Goal: Task Accomplishment & Management: Manage account settings

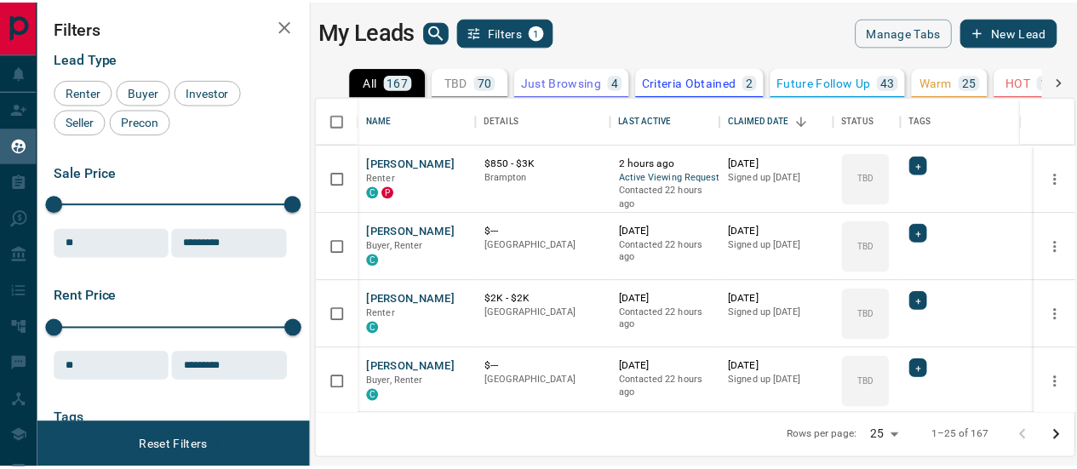
scroll to position [305, 755]
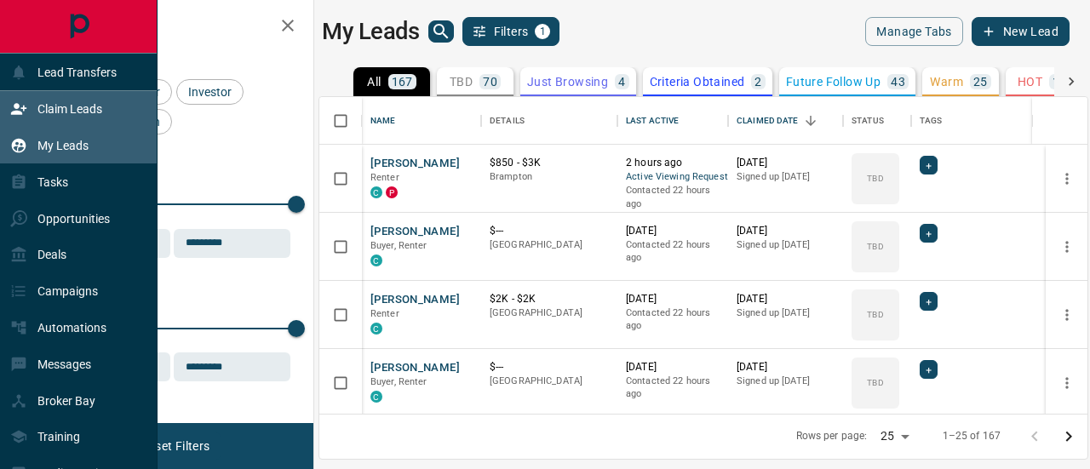
click at [19, 107] on icon at bounding box center [18, 109] width 15 height 11
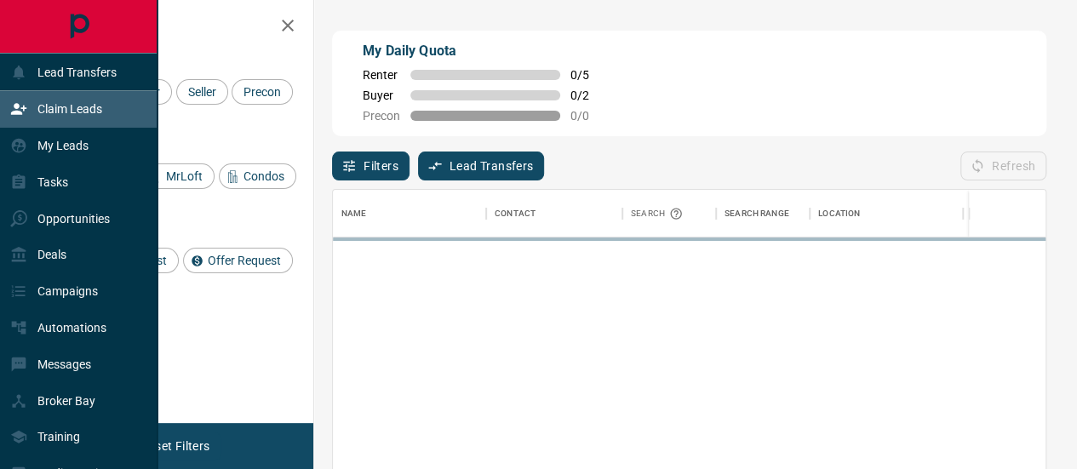
scroll to position [335, 714]
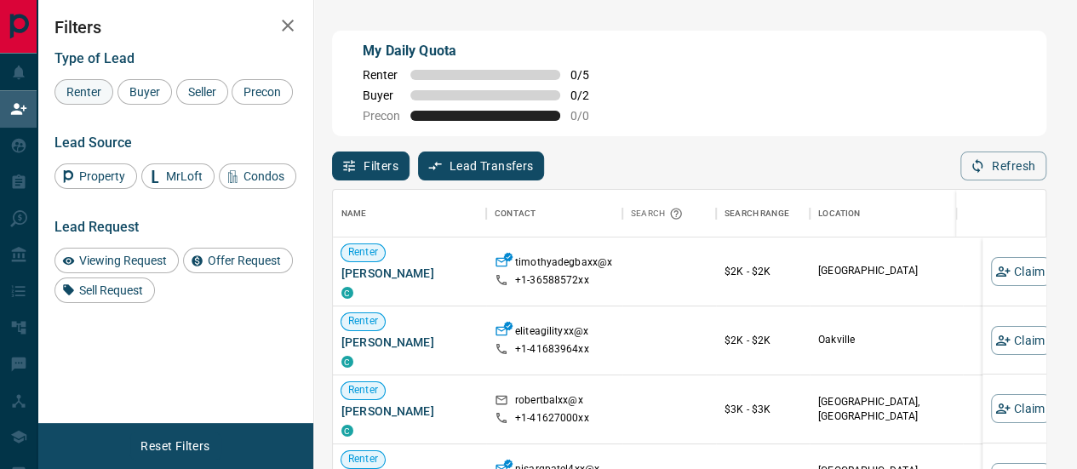
click at [84, 93] on span "Renter" at bounding box center [83, 92] width 47 height 14
click at [122, 258] on span "Viewing Request" at bounding box center [123, 261] width 100 height 14
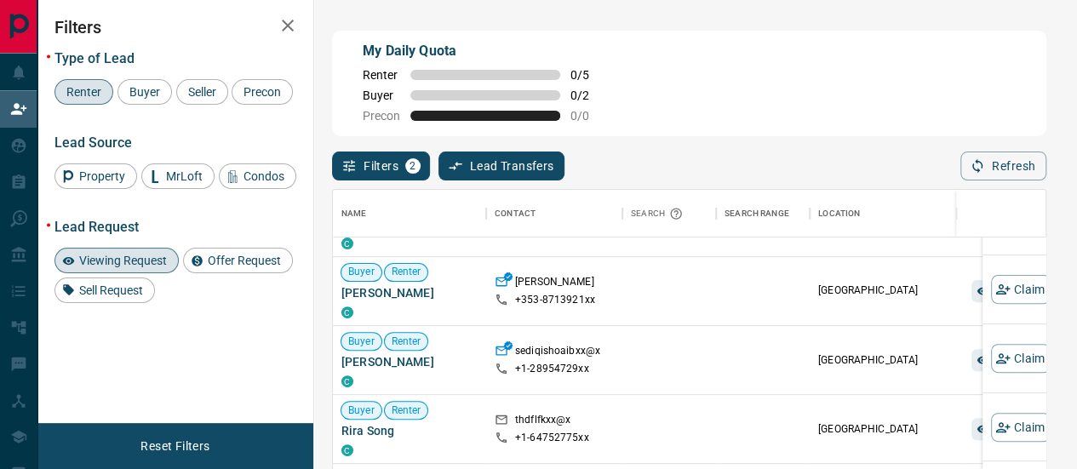
scroll to position [0, 0]
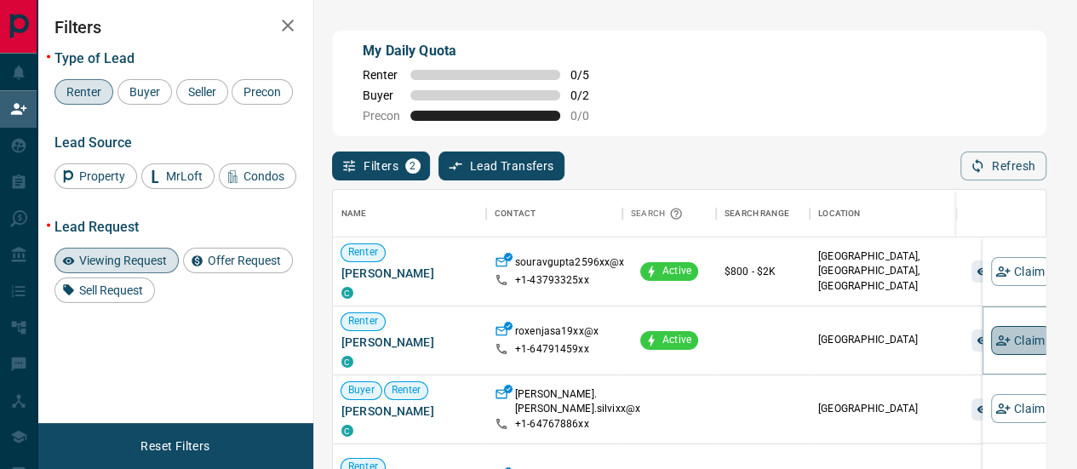
click at [1006, 329] on button "Claim" at bounding box center [1021, 340] width 60 height 29
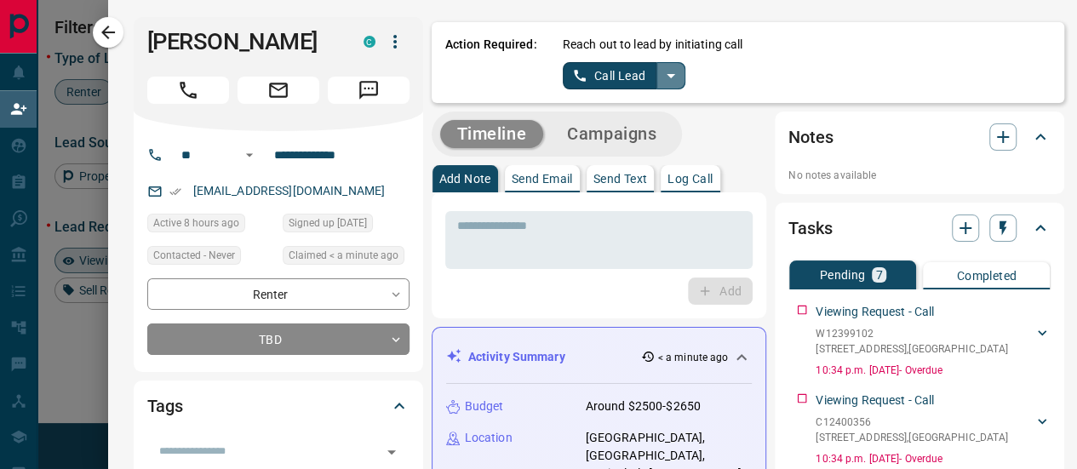
click at [661, 77] on icon "split button" at bounding box center [671, 76] width 20 height 20
click at [611, 130] on li "Log Manual Call" at bounding box center [623, 135] width 104 height 26
click at [609, 74] on button "Log Manual Call" at bounding box center [619, 75] width 112 height 27
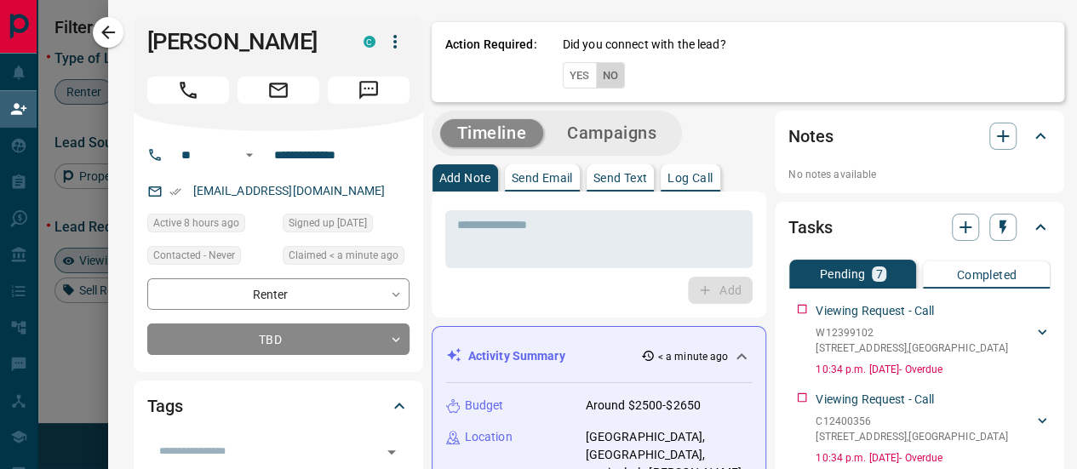
click at [606, 71] on button "No" at bounding box center [611, 75] width 30 height 26
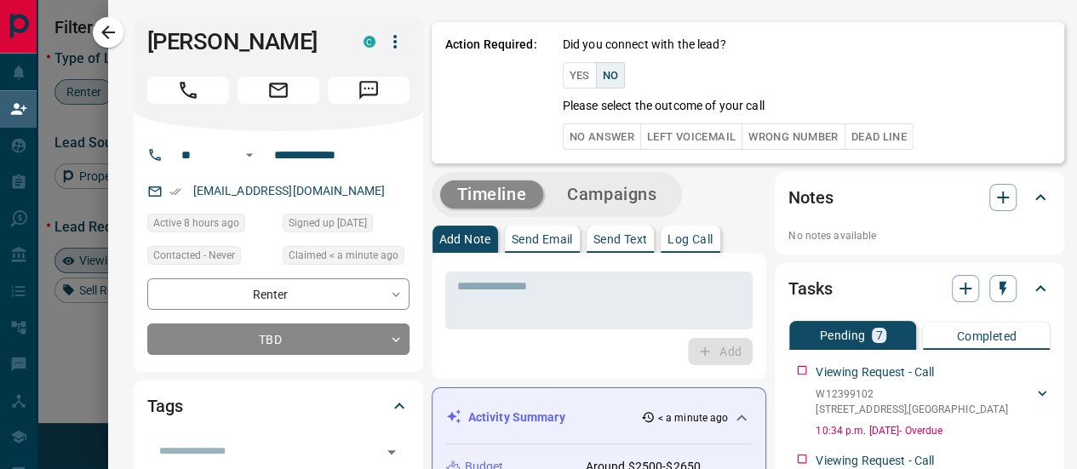
click at [596, 136] on button "No Answer" at bounding box center [602, 136] width 78 height 26
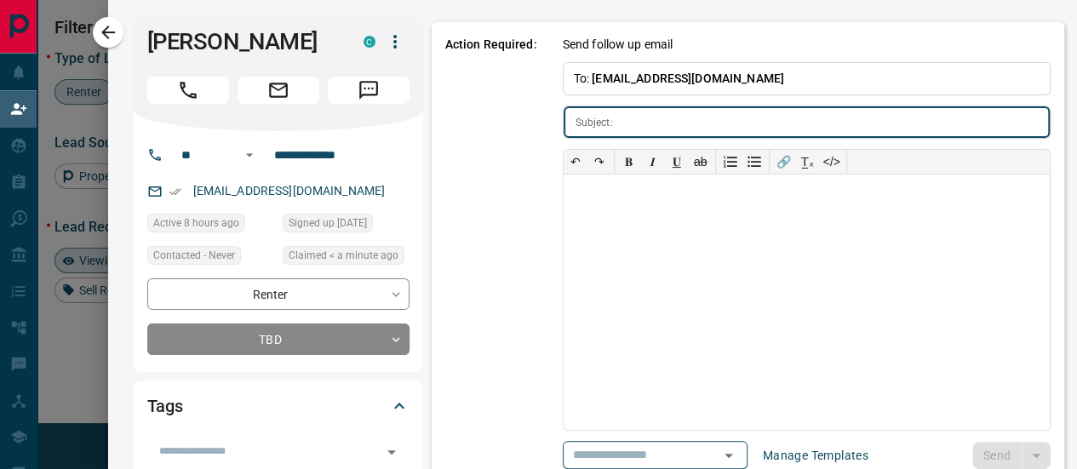
type input "**********"
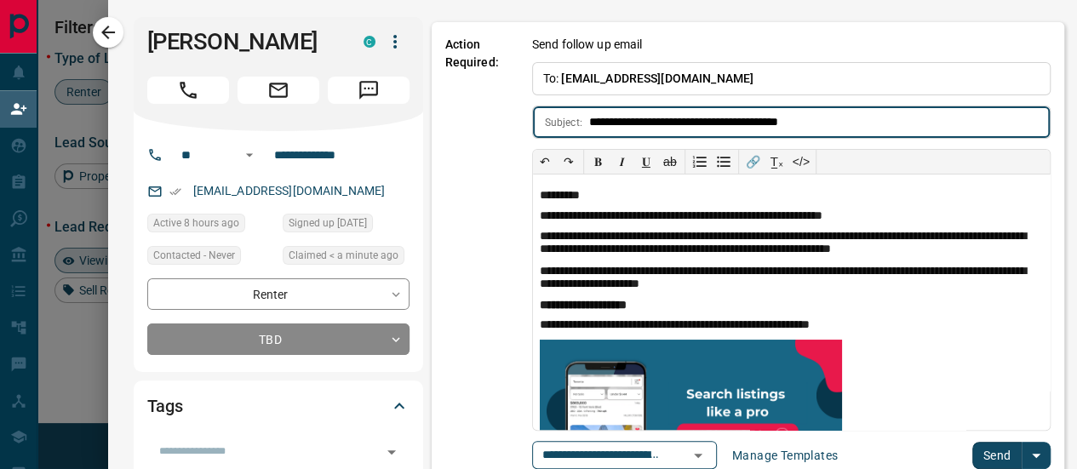
click at [972, 459] on button "Send" at bounding box center [997, 455] width 50 height 27
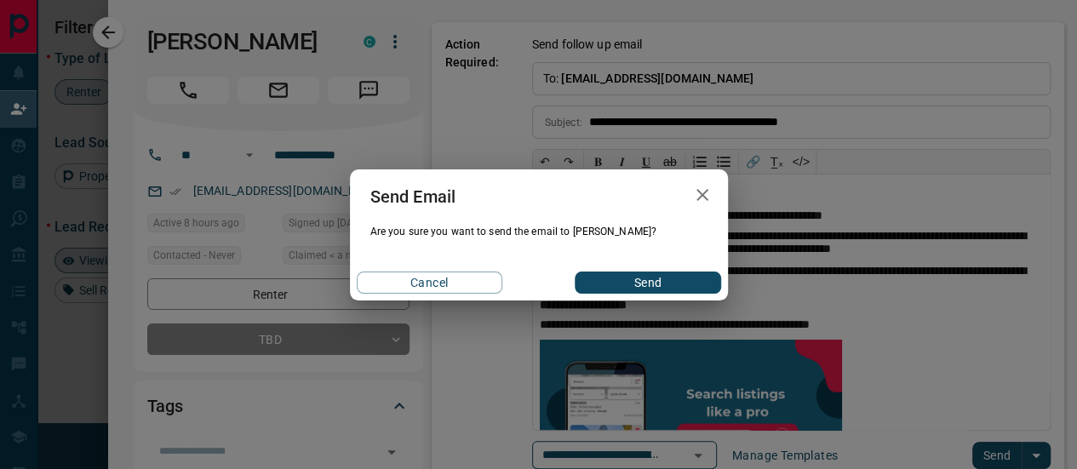
click at [630, 284] on button "Send" at bounding box center [648, 283] width 146 height 22
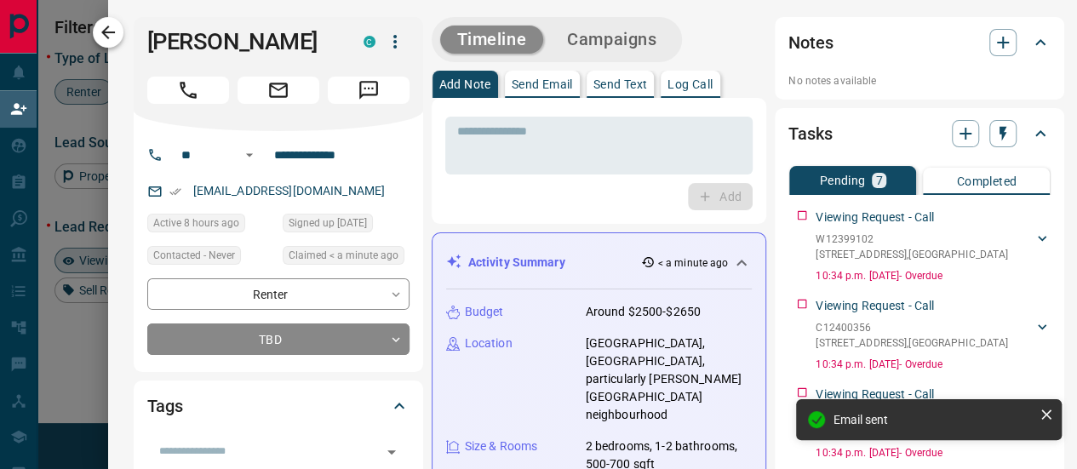
click at [110, 35] on icon "button" at bounding box center [108, 32] width 20 height 20
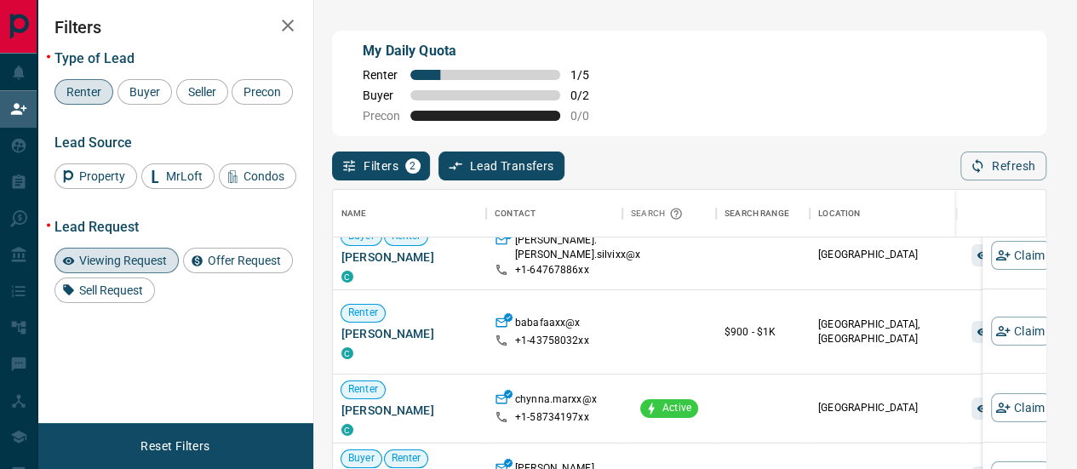
scroll to position [170, 0]
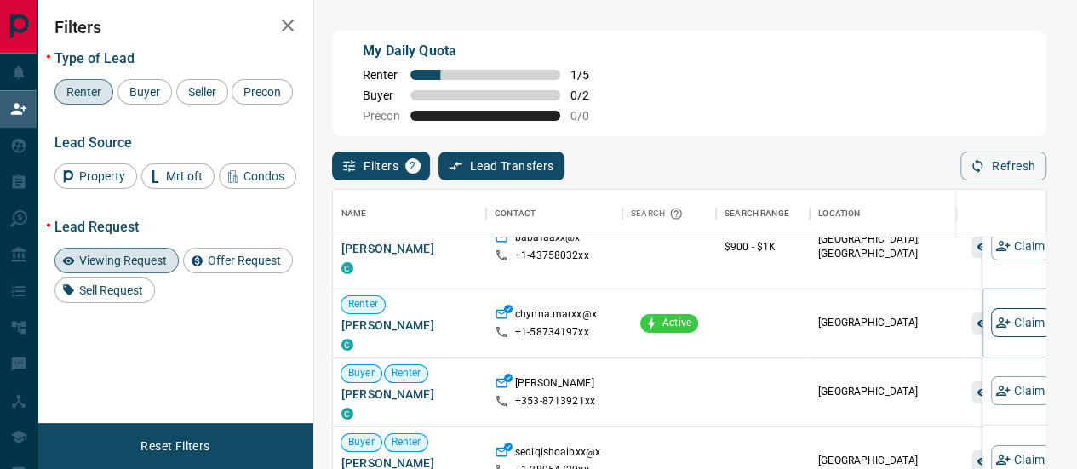
click at [1009, 313] on button "Claim" at bounding box center [1021, 322] width 60 height 29
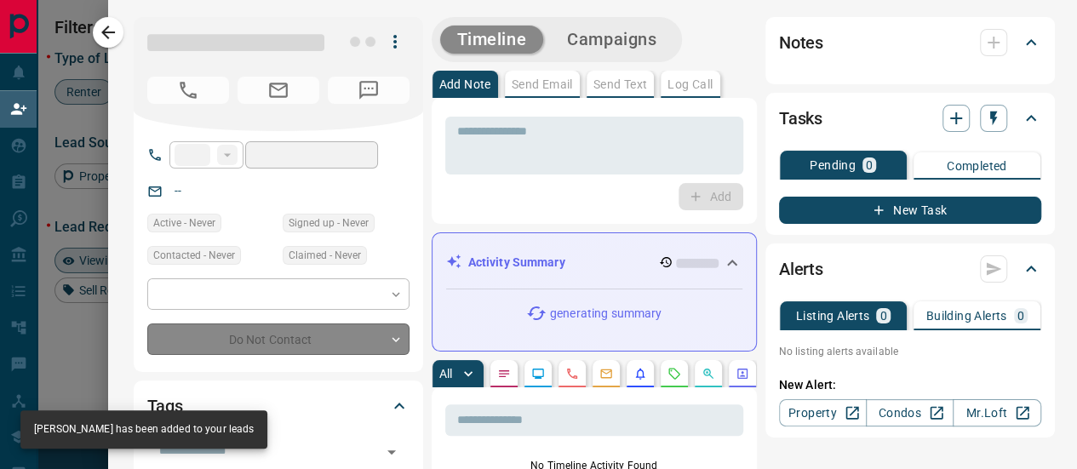
type input "**"
type input "**********"
type input "**"
type input "*"
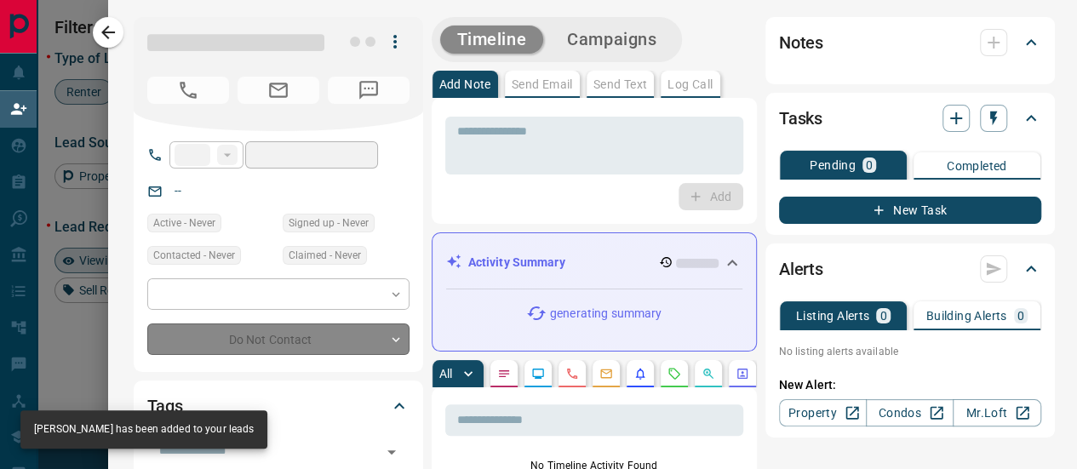
type input "**********"
type input "*******"
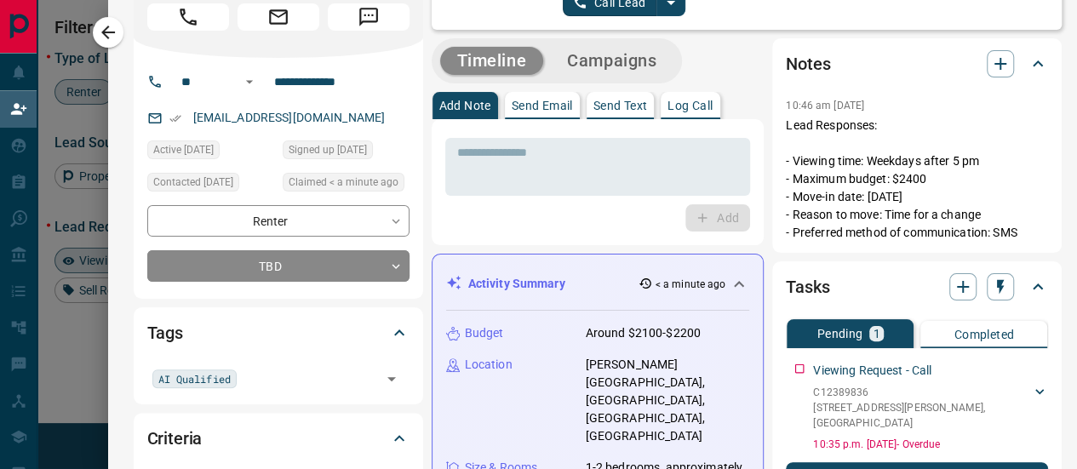
scroll to position [0, 0]
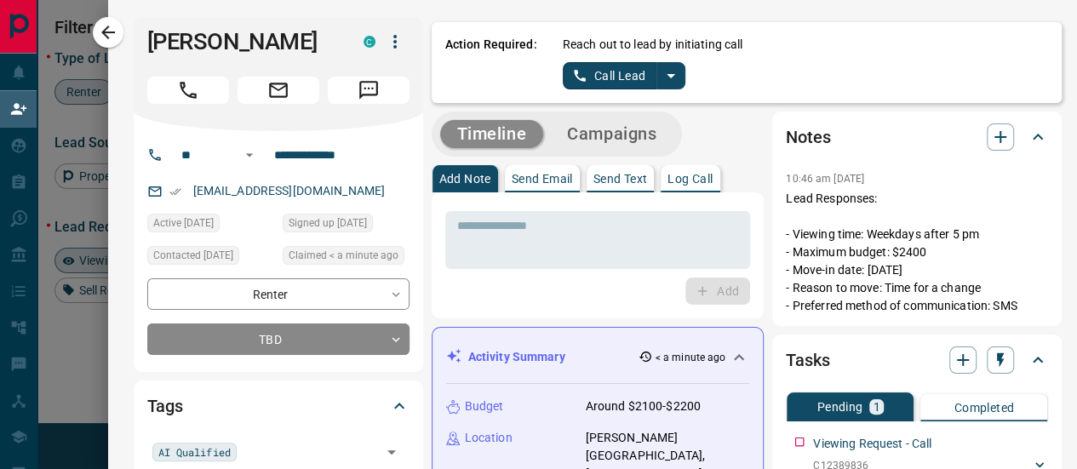
click at [661, 70] on icon "split button" at bounding box center [671, 76] width 20 height 20
click at [599, 144] on li "Log Manual Call" at bounding box center [623, 135] width 104 height 26
click at [613, 81] on button "Log Manual Call" at bounding box center [619, 75] width 112 height 27
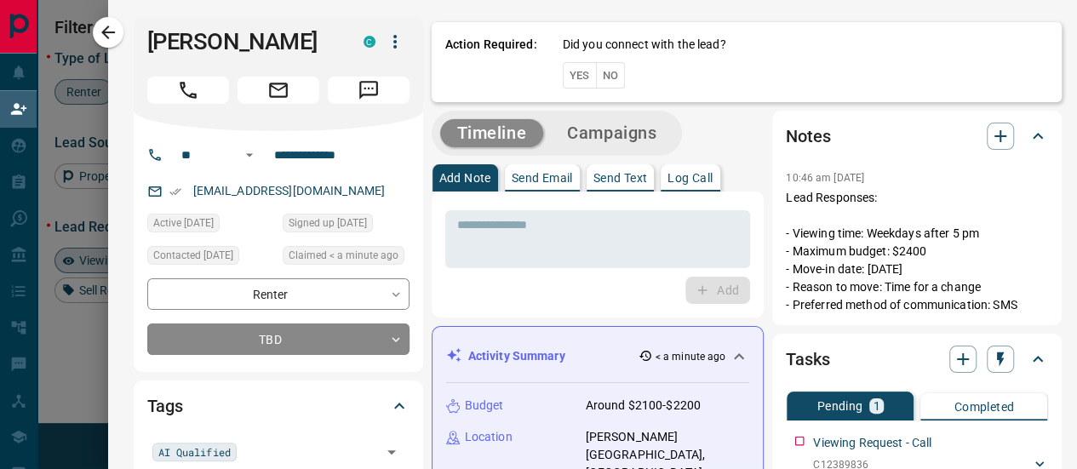
click at [606, 76] on button "No" at bounding box center [611, 75] width 30 height 26
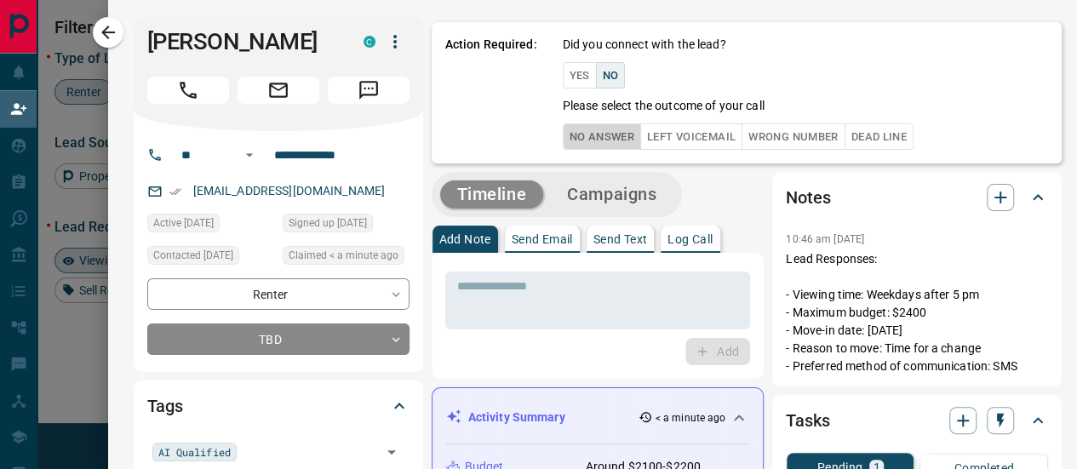
click at [605, 140] on button "No Answer" at bounding box center [602, 136] width 78 height 26
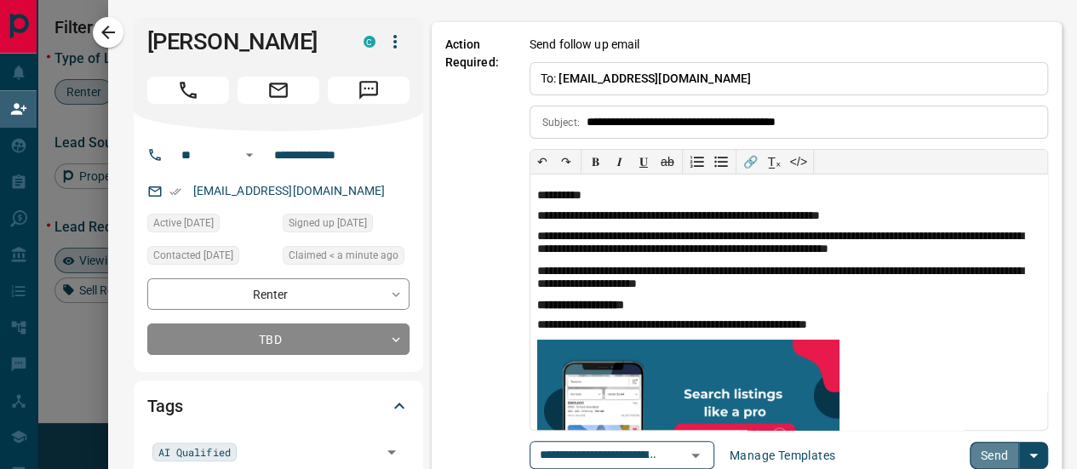
click at [986, 450] on button "Send" at bounding box center [995, 455] width 50 height 27
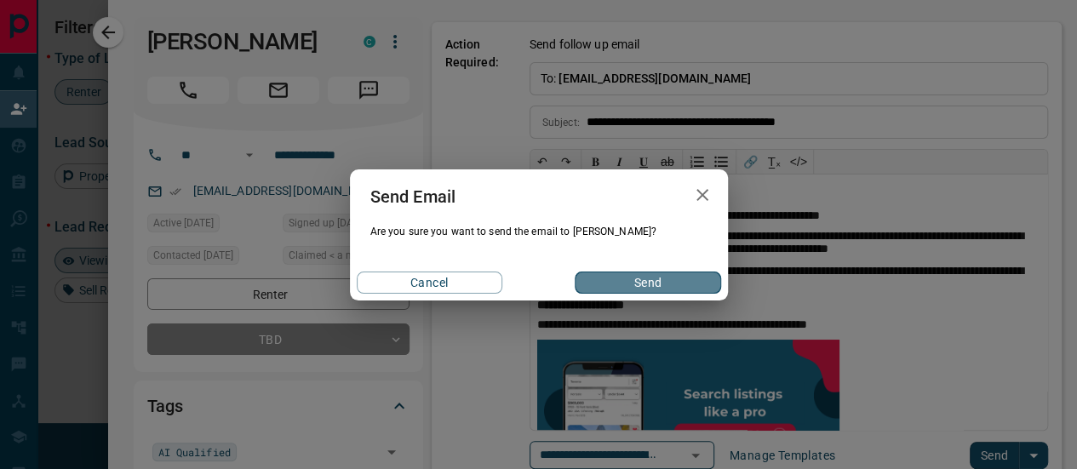
click at [651, 278] on button "Send" at bounding box center [648, 283] width 146 height 22
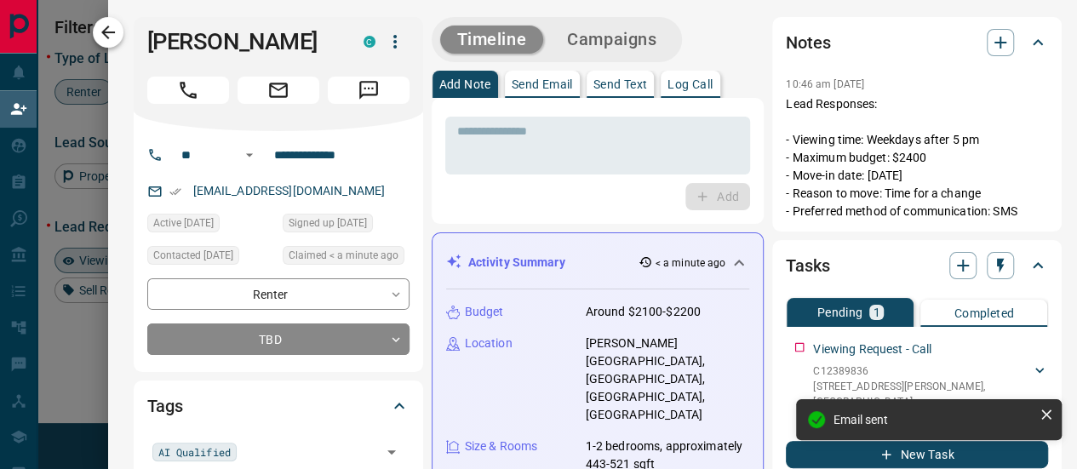
click at [107, 37] on icon "button" at bounding box center [108, 33] width 14 height 14
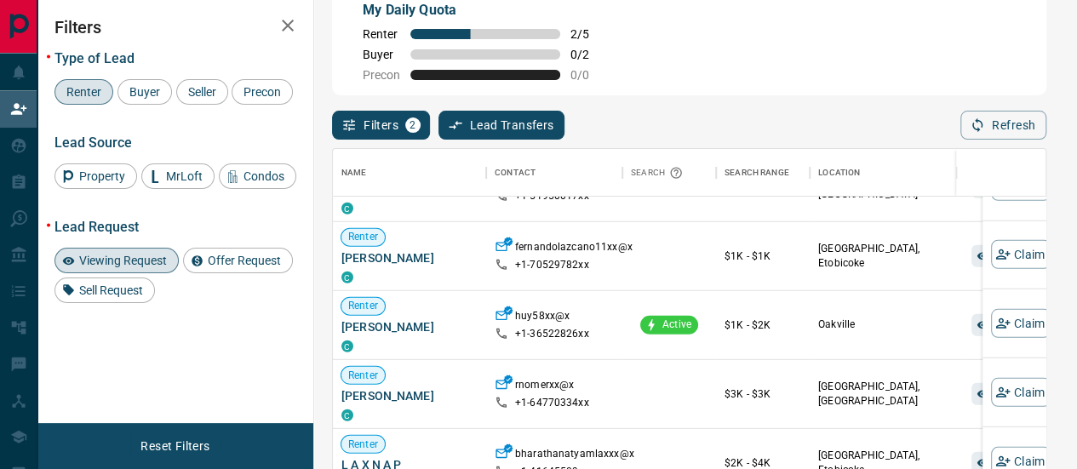
scroll to position [59, 0]
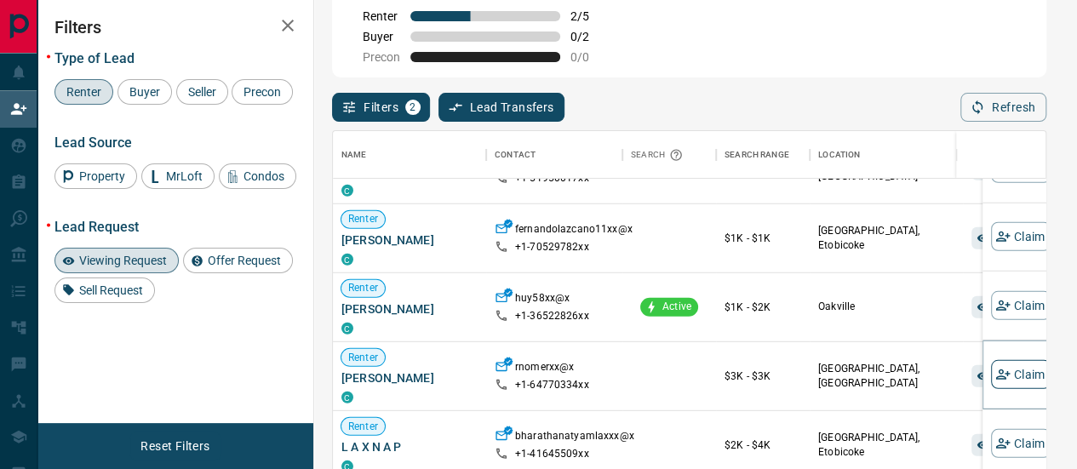
click at [996, 360] on button "Claim" at bounding box center [1021, 374] width 60 height 29
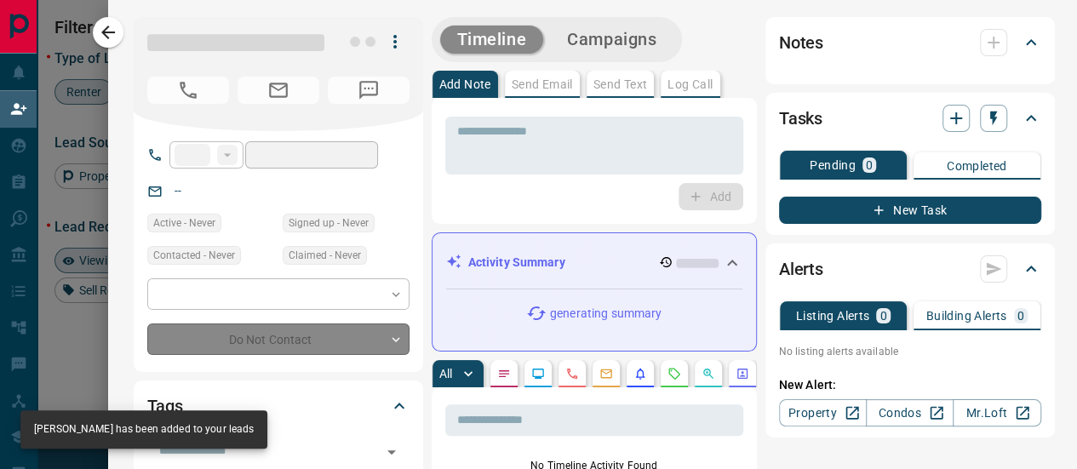
type input "**"
type input "**********"
type input "**"
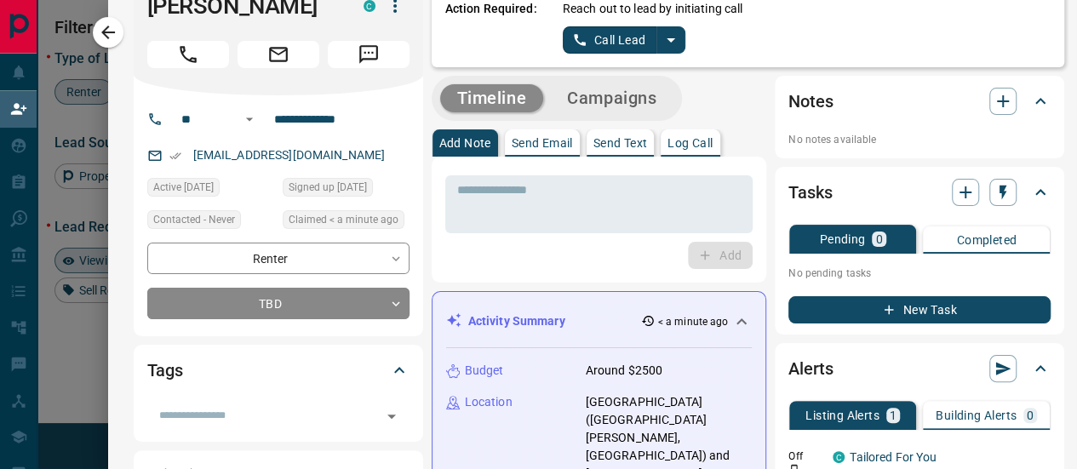
scroll to position [0, 0]
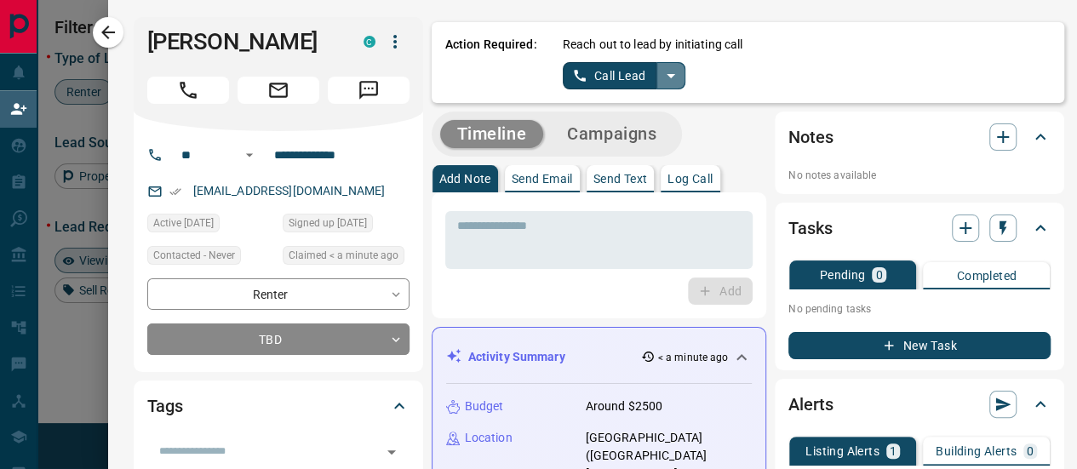
click at [661, 72] on icon "split button" at bounding box center [671, 76] width 20 height 20
click at [616, 140] on li "Log Manual Call" at bounding box center [623, 135] width 104 height 26
click at [606, 69] on button "Log Manual Call" at bounding box center [619, 75] width 112 height 27
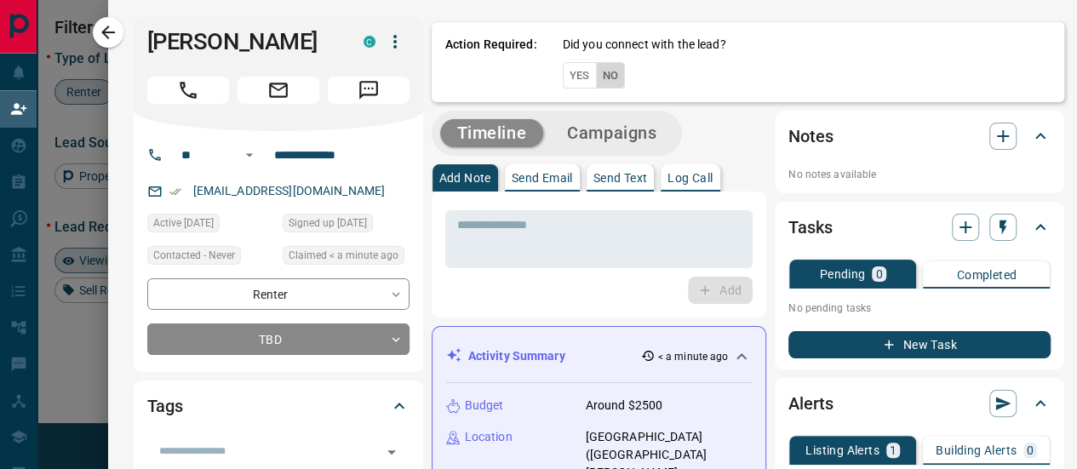
click at [596, 77] on button "No" at bounding box center [611, 75] width 30 height 26
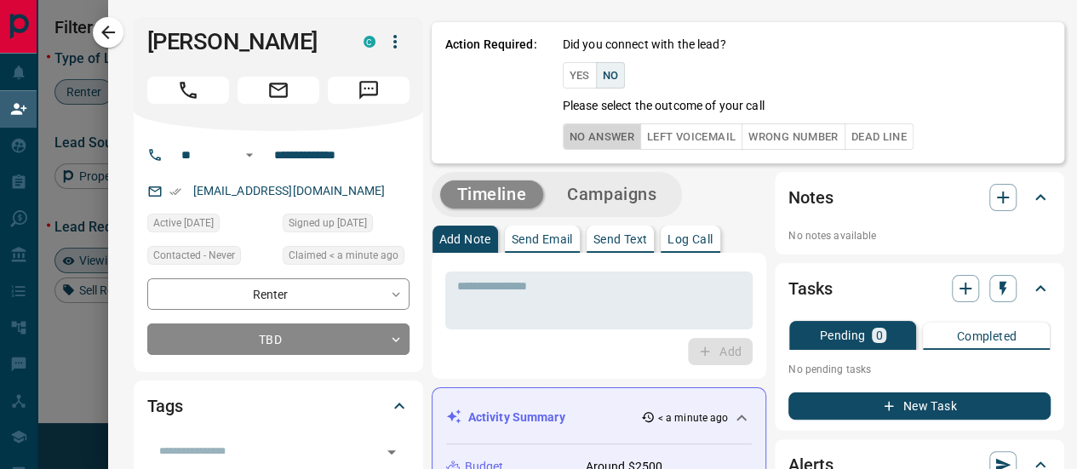
click at [593, 130] on button "No Answer" at bounding box center [602, 136] width 78 height 26
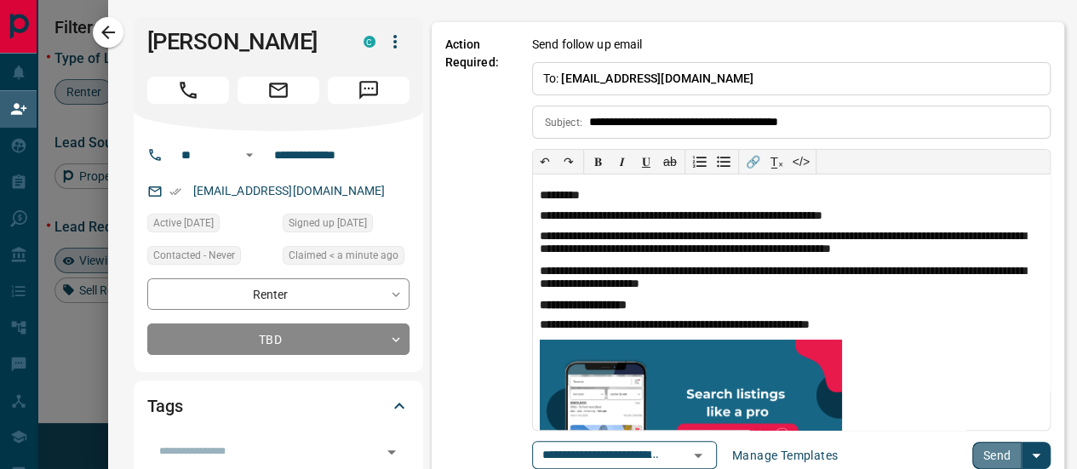
click at [986, 451] on button "Send" at bounding box center [997, 455] width 50 height 27
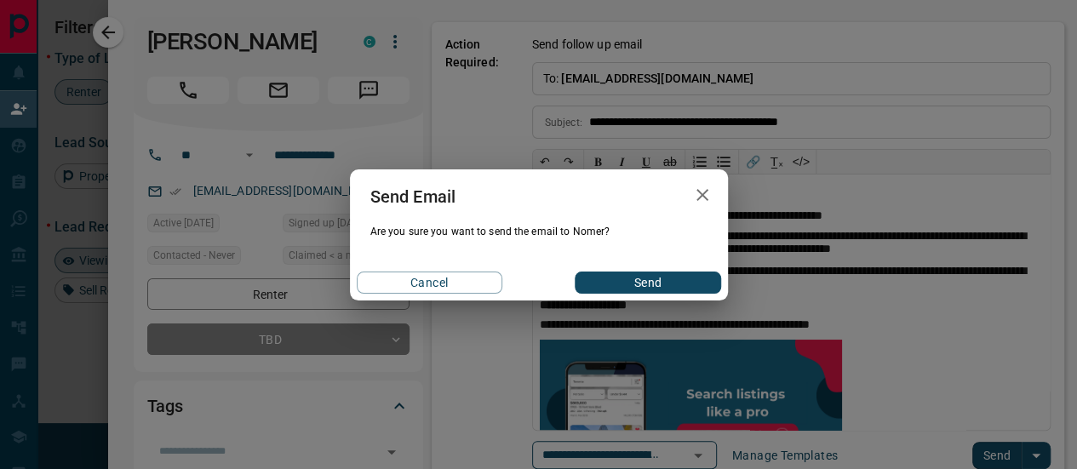
click at [639, 284] on button "Send" at bounding box center [648, 283] width 146 height 22
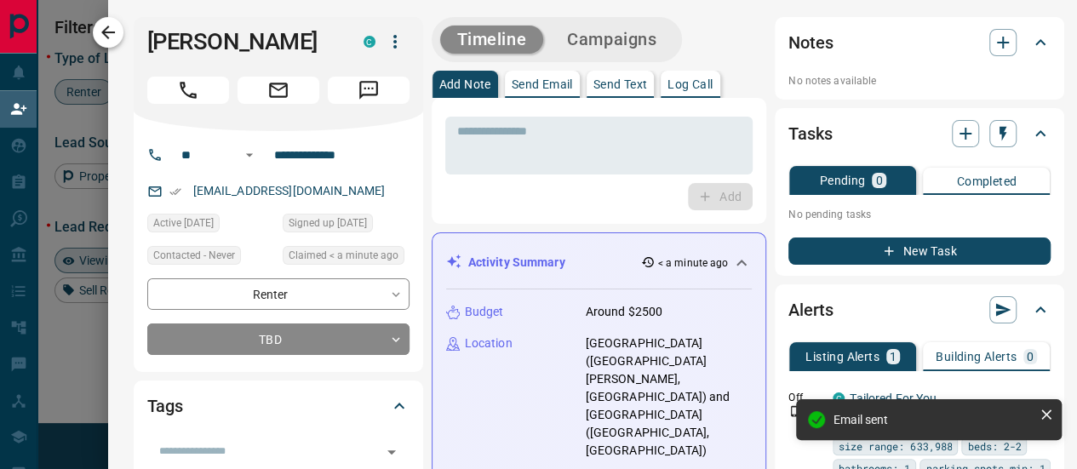
click at [105, 37] on icon "button" at bounding box center [108, 32] width 20 height 20
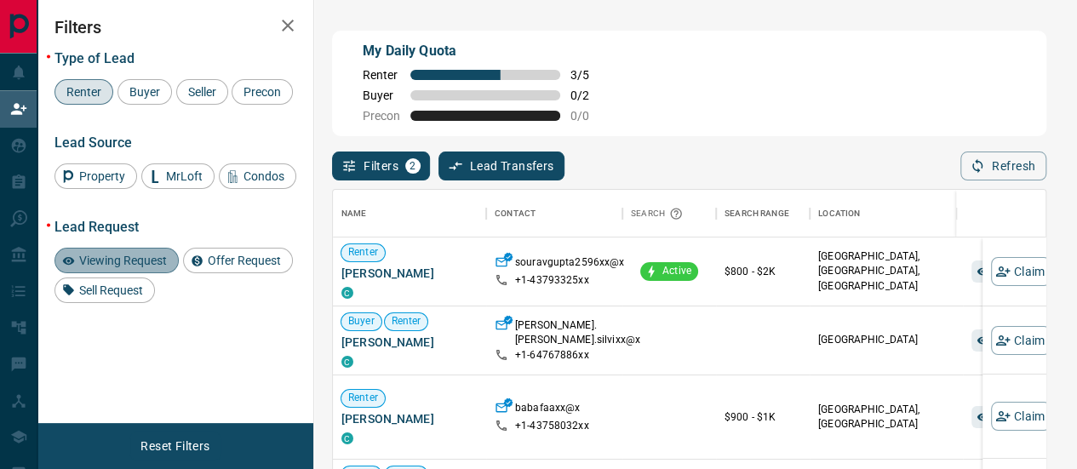
click at [119, 259] on span "Viewing Request" at bounding box center [123, 261] width 100 height 14
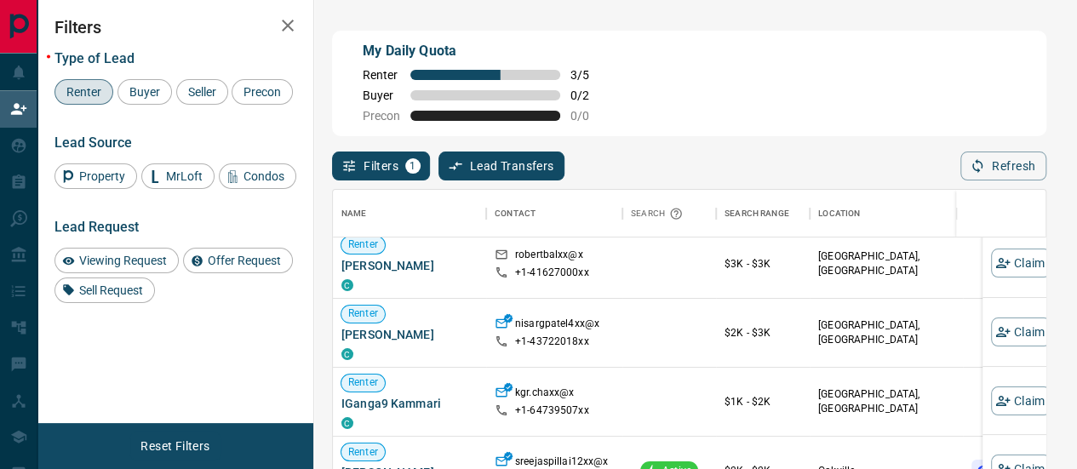
scroll to position [170, 0]
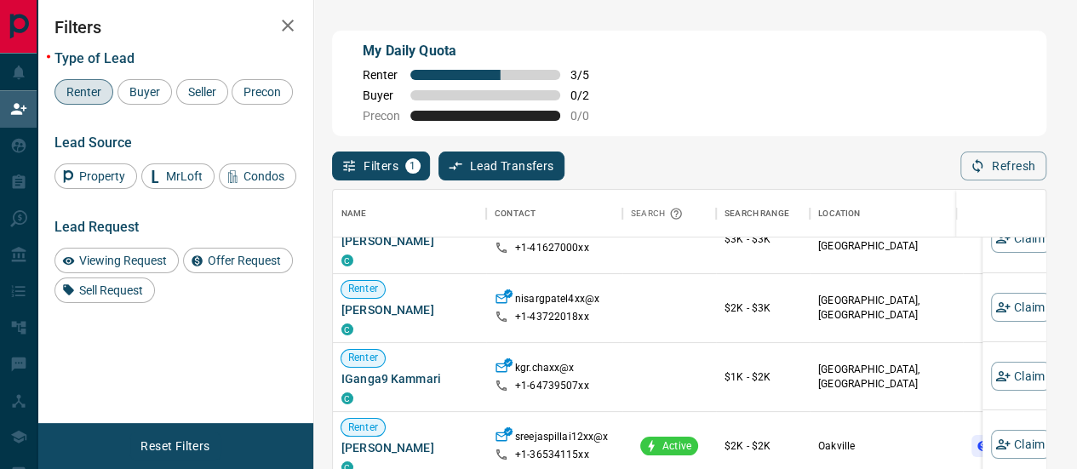
click at [392, 152] on button "Filters 1" at bounding box center [381, 166] width 98 height 29
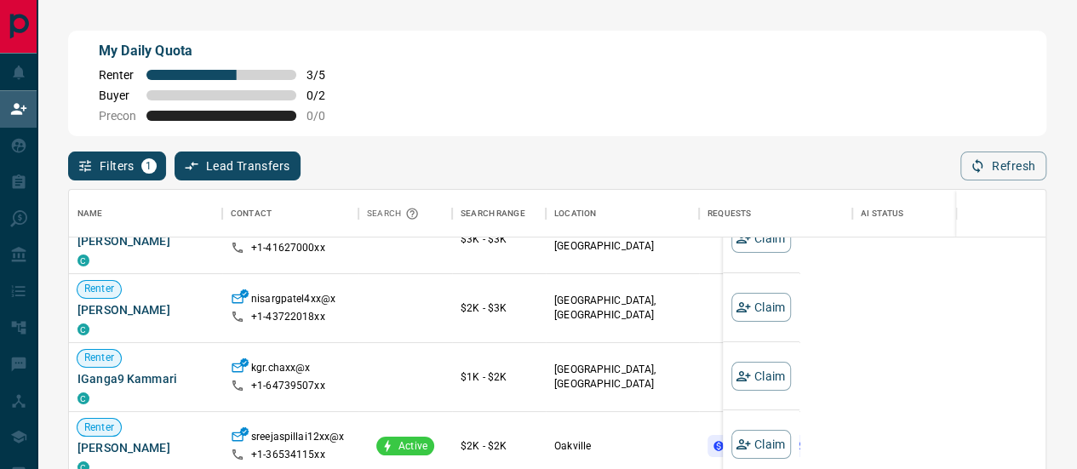
scroll to position [335, 978]
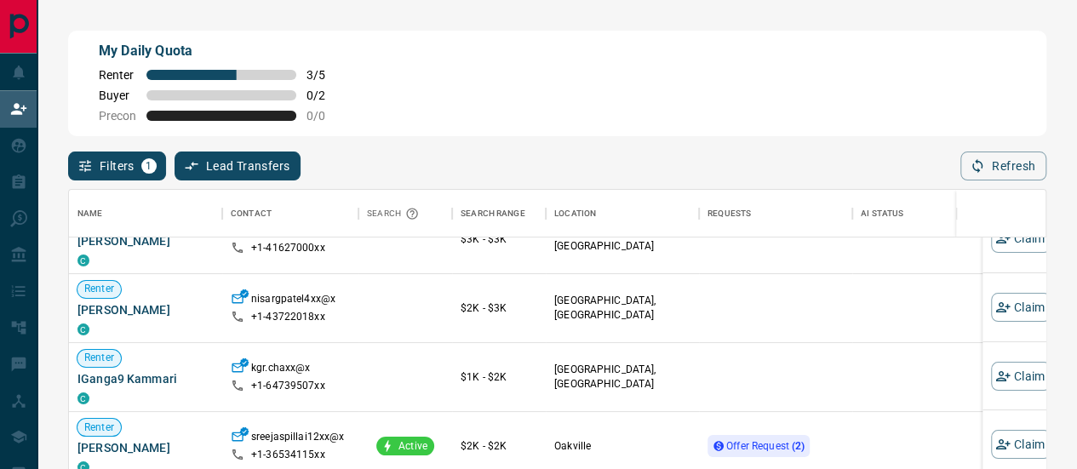
click at [95, 152] on button "Filters 1" at bounding box center [117, 166] width 98 height 29
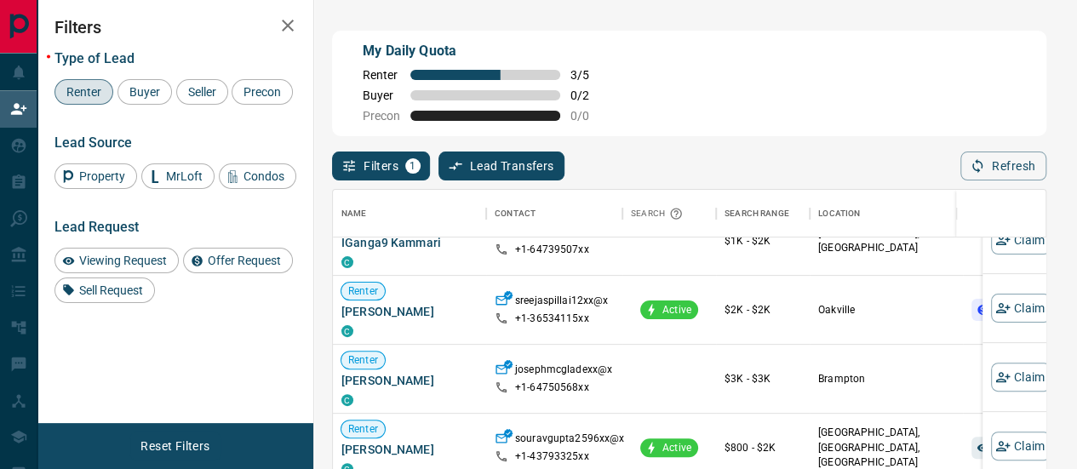
scroll to position [341, 0]
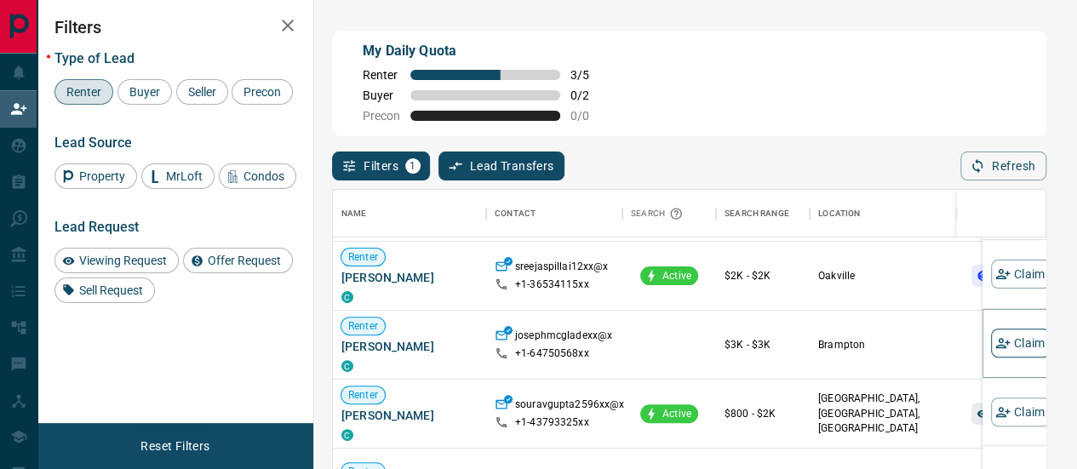
click at [1012, 329] on button "Claim" at bounding box center [1021, 343] width 60 height 29
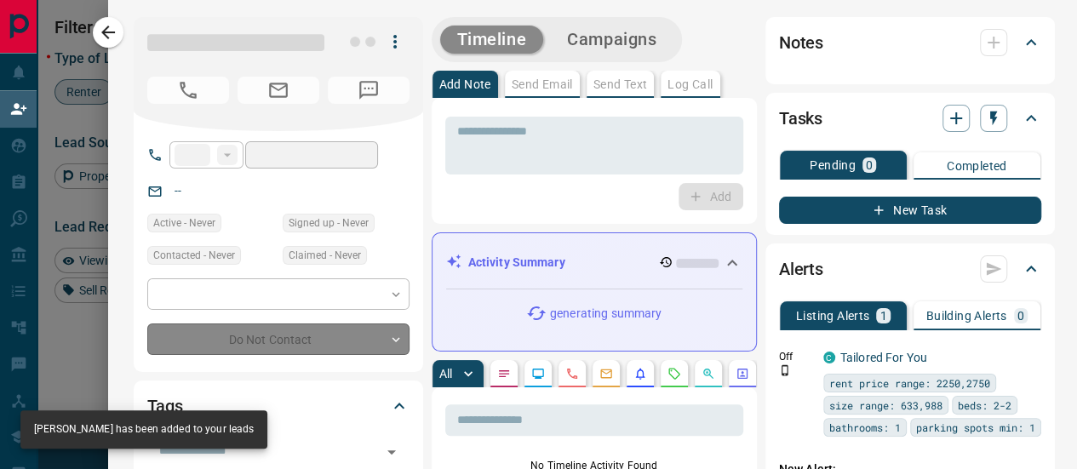
type input "**"
type input "**********"
type input "**"
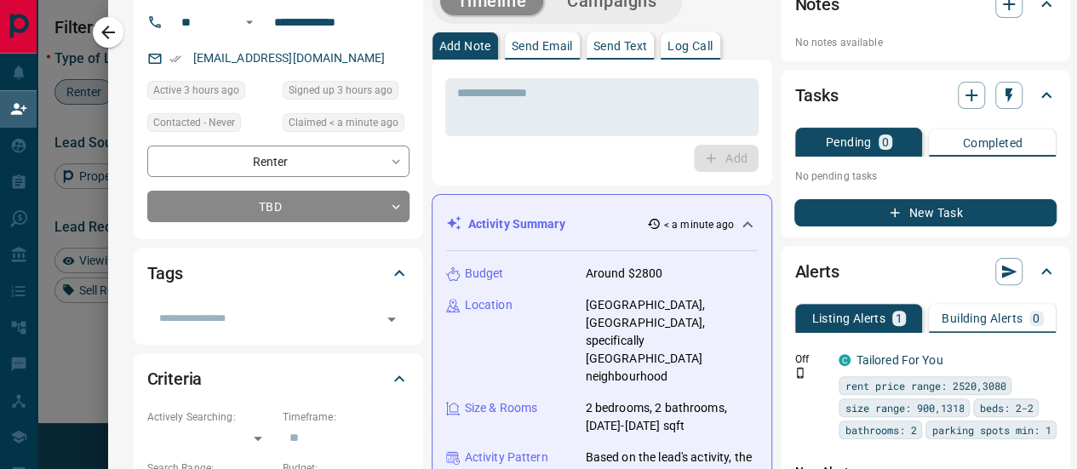
scroll to position [0, 0]
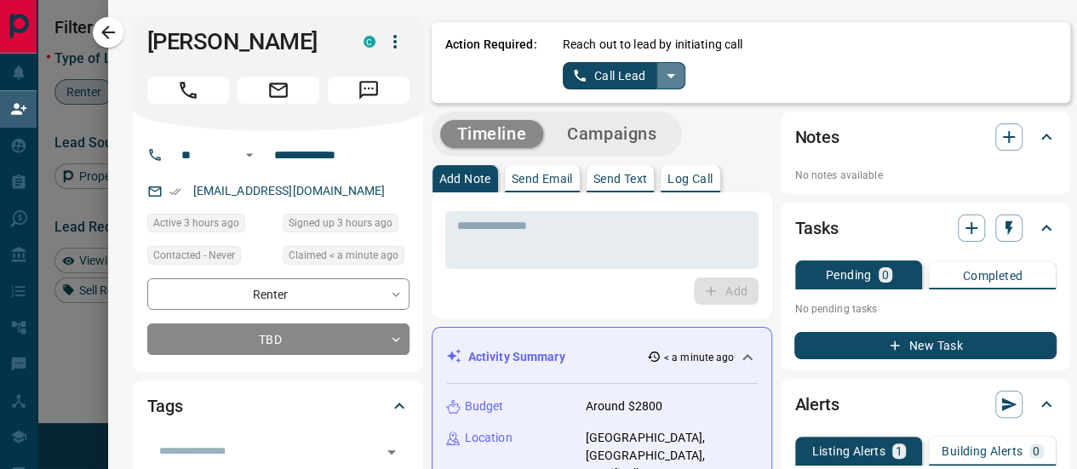
click at [667, 75] on icon "split button" at bounding box center [671, 76] width 9 height 4
click at [599, 138] on li "Log Manual Call" at bounding box center [623, 135] width 104 height 26
click at [600, 80] on button "Log Manual Call" at bounding box center [619, 75] width 112 height 27
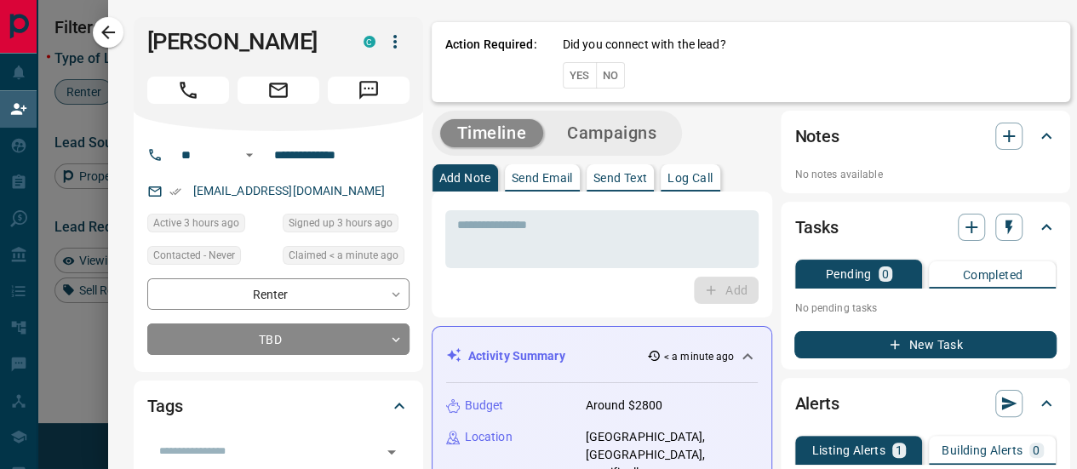
click at [596, 81] on button "No" at bounding box center [611, 75] width 30 height 26
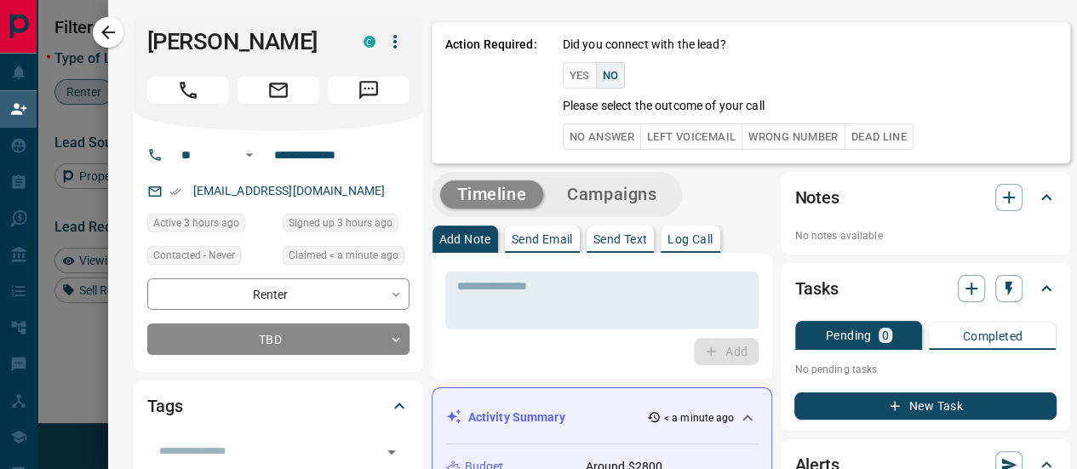
click at [595, 138] on button "No Answer" at bounding box center [602, 136] width 78 height 26
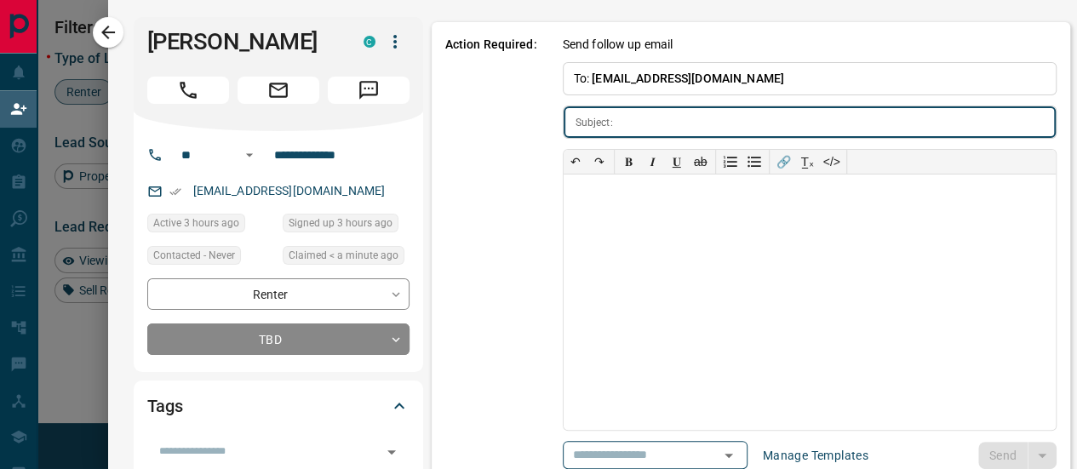
type input "**********"
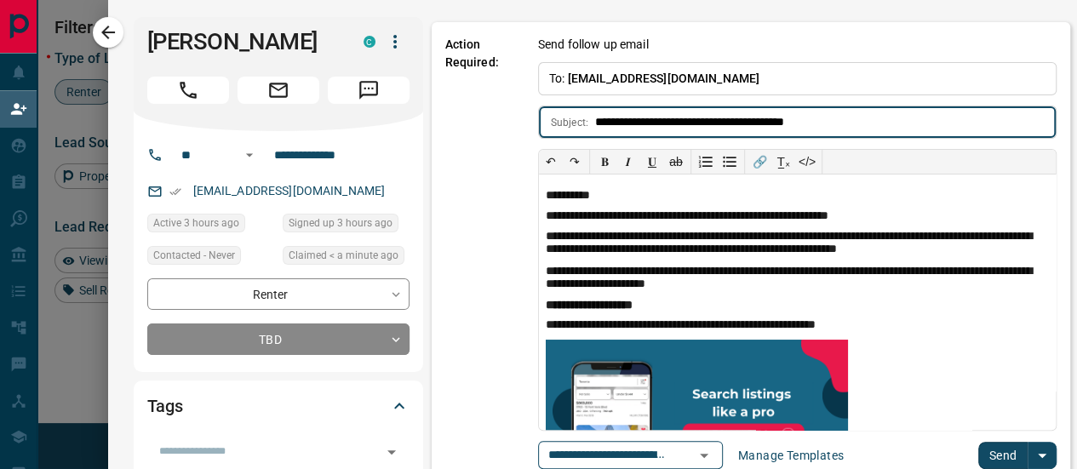
click at [981, 452] on button "Send" at bounding box center [1003, 455] width 50 height 27
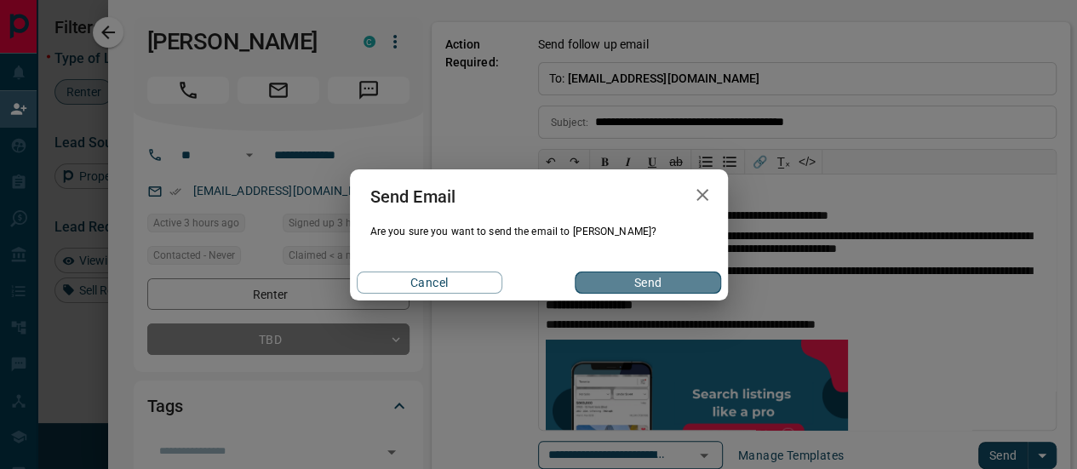
click at [659, 288] on button "Send" at bounding box center [648, 283] width 146 height 22
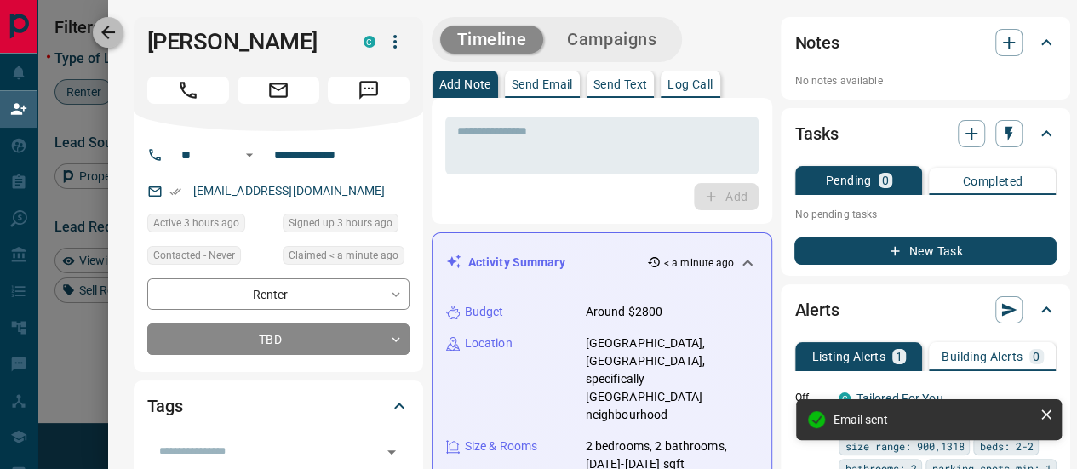
click at [108, 38] on icon "button" at bounding box center [108, 32] width 20 height 20
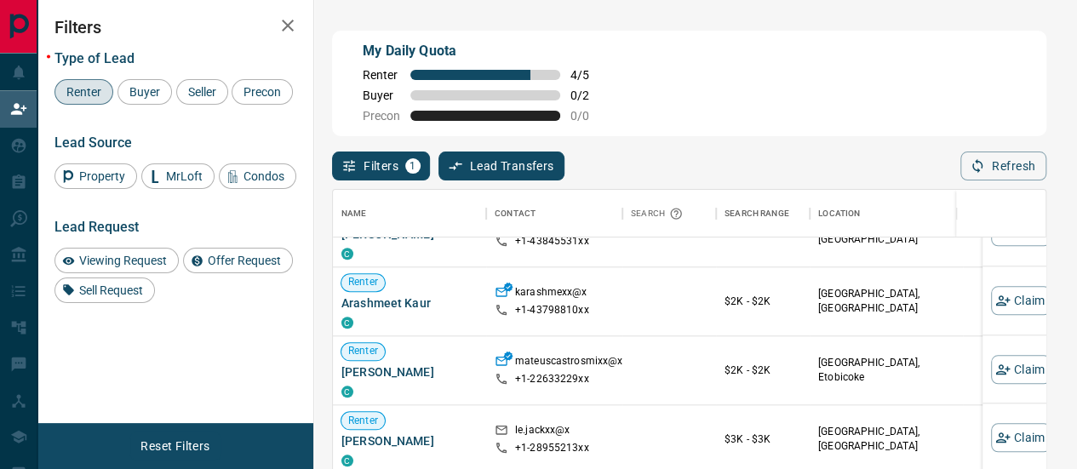
scroll to position [937, 0]
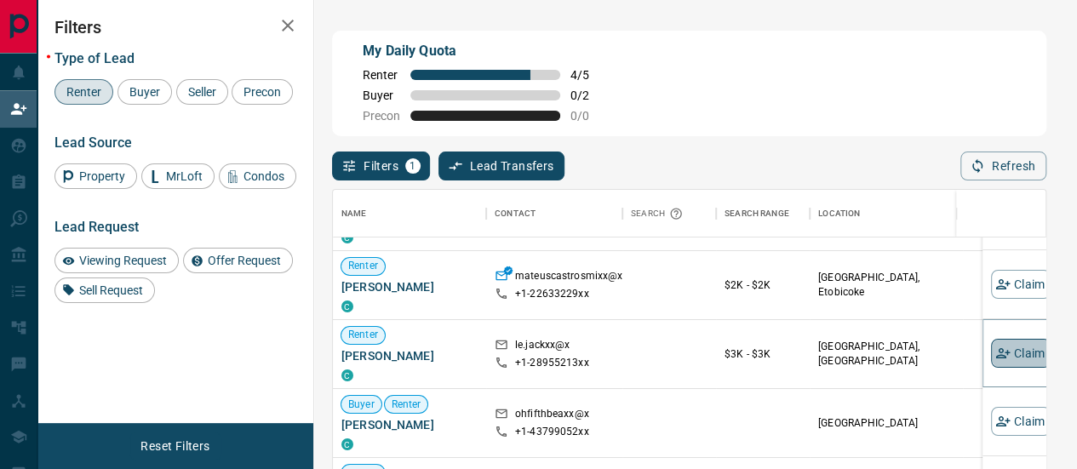
click at [1018, 340] on button "Claim" at bounding box center [1021, 352] width 60 height 29
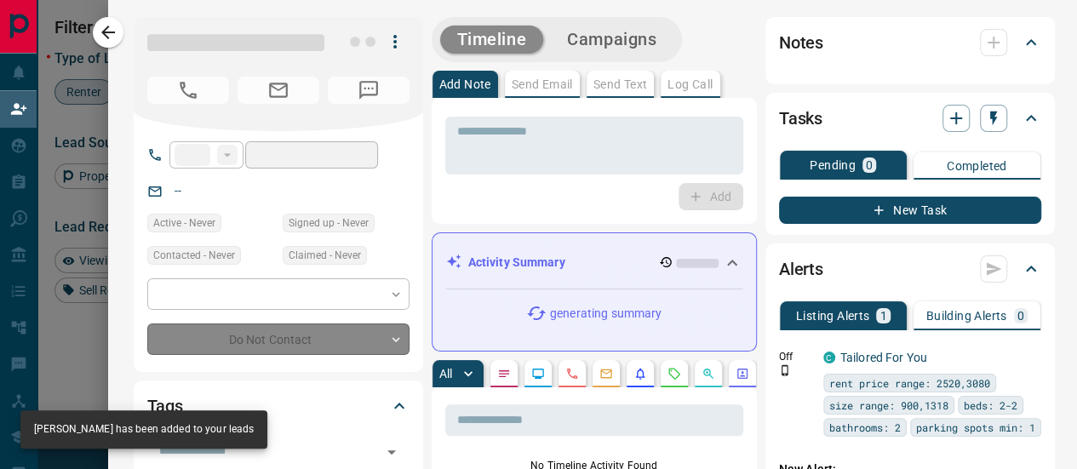
type input "**"
type input "**********"
type input "**"
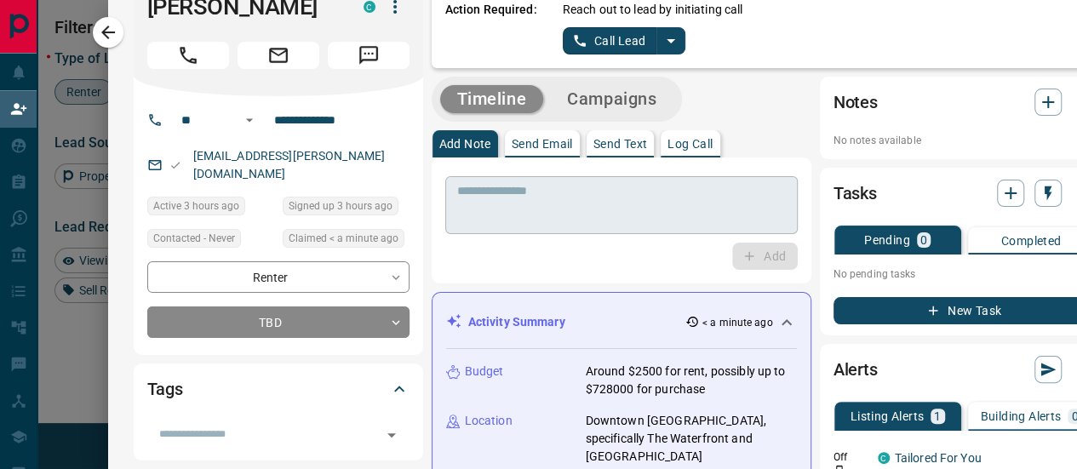
scroll to position [0, 0]
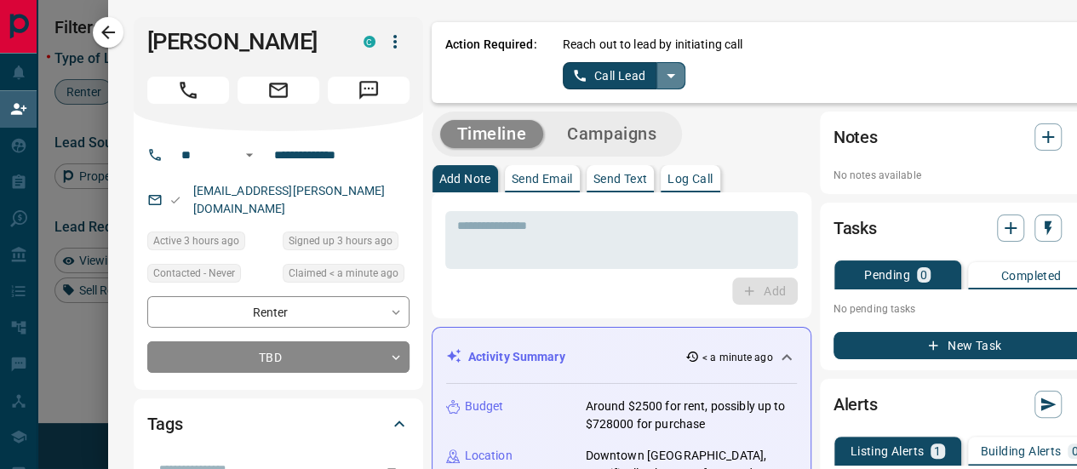
click at [661, 72] on icon "split button" at bounding box center [671, 76] width 20 height 20
click at [606, 139] on li "Log Manual Call" at bounding box center [623, 135] width 104 height 26
click at [611, 77] on button "Log Manual Call" at bounding box center [619, 75] width 112 height 27
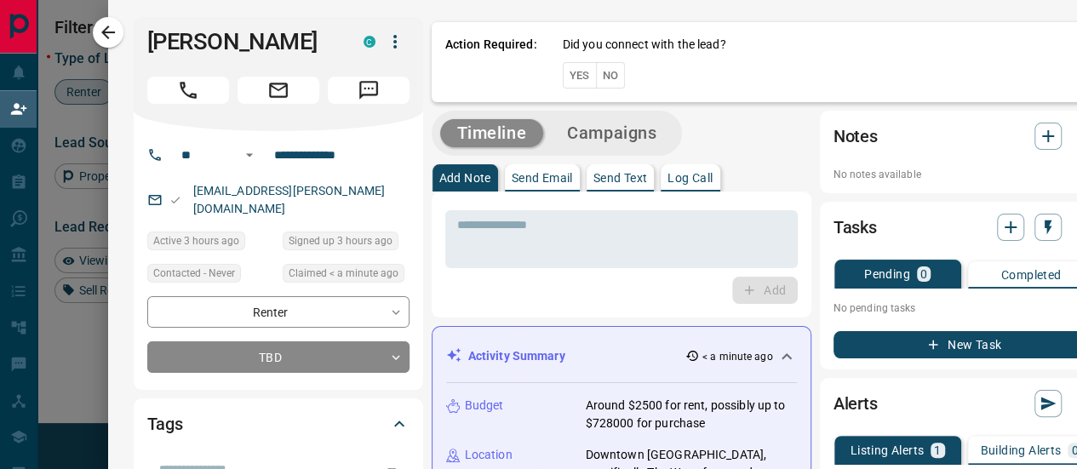
click at [600, 77] on button "No" at bounding box center [611, 75] width 30 height 26
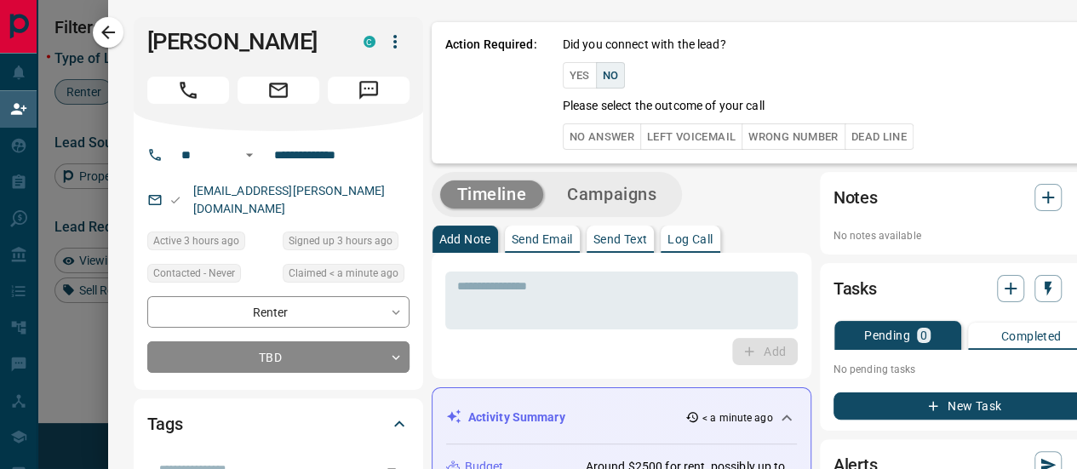
click at [603, 130] on button "No Answer" at bounding box center [602, 136] width 78 height 26
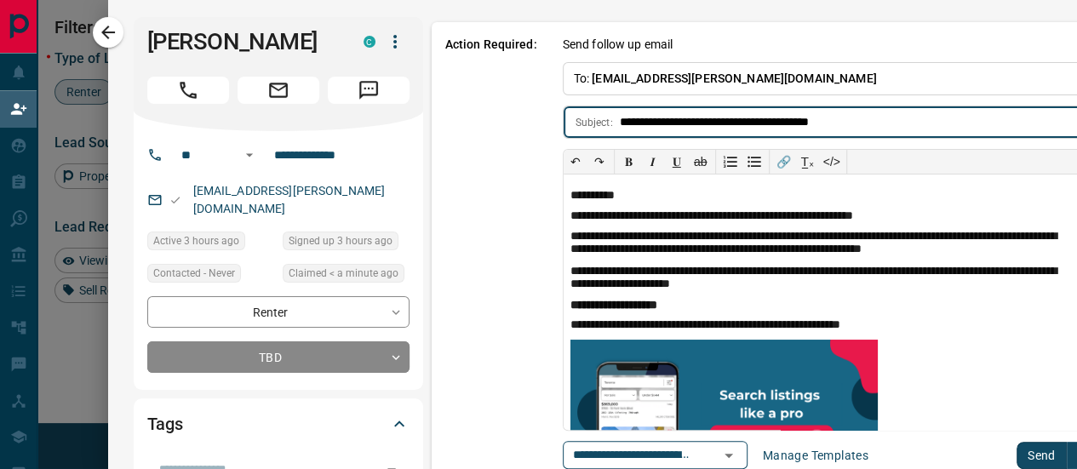
click at [1017, 450] on button "Send" at bounding box center [1042, 455] width 50 height 27
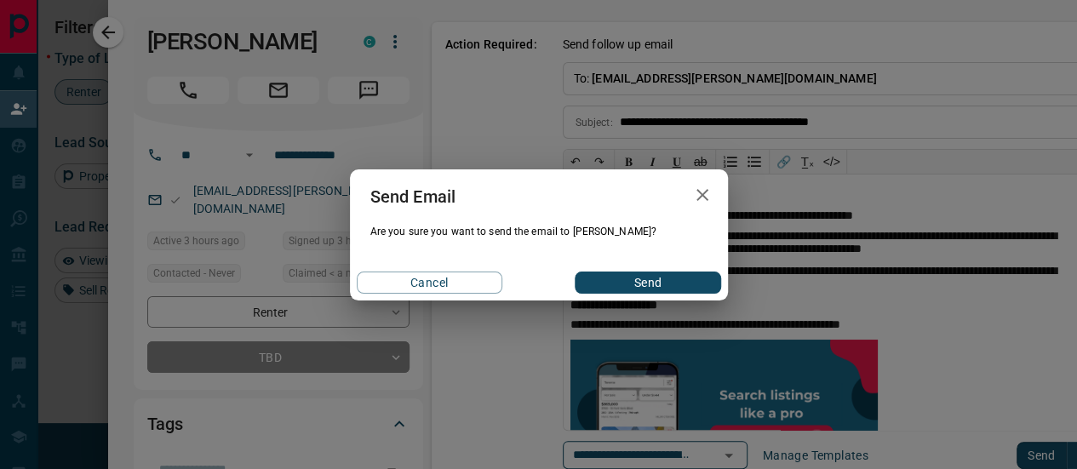
click at [630, 287] on button "Send" at bounding box center [648, 283] width 146 height 22
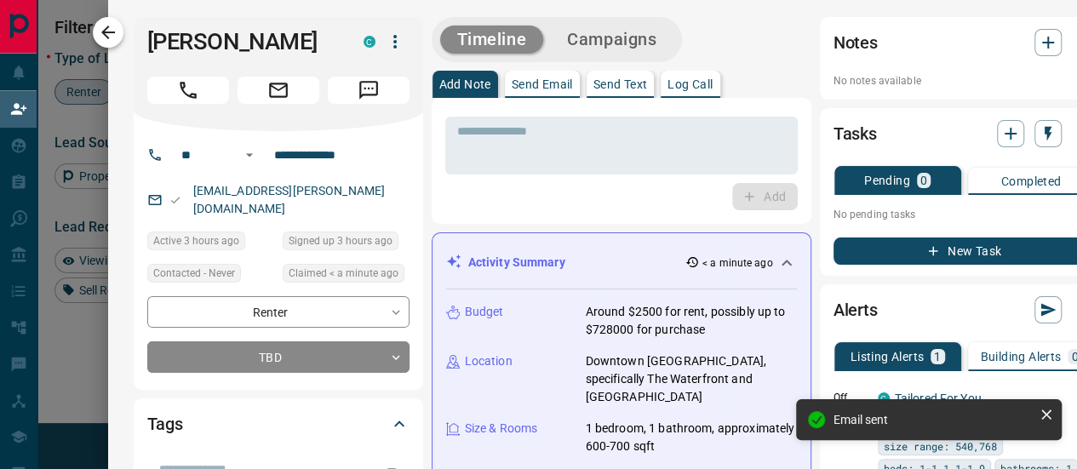
click at [102, 32] on icon "button" at bounding box center [108, 33] width 14 height 14
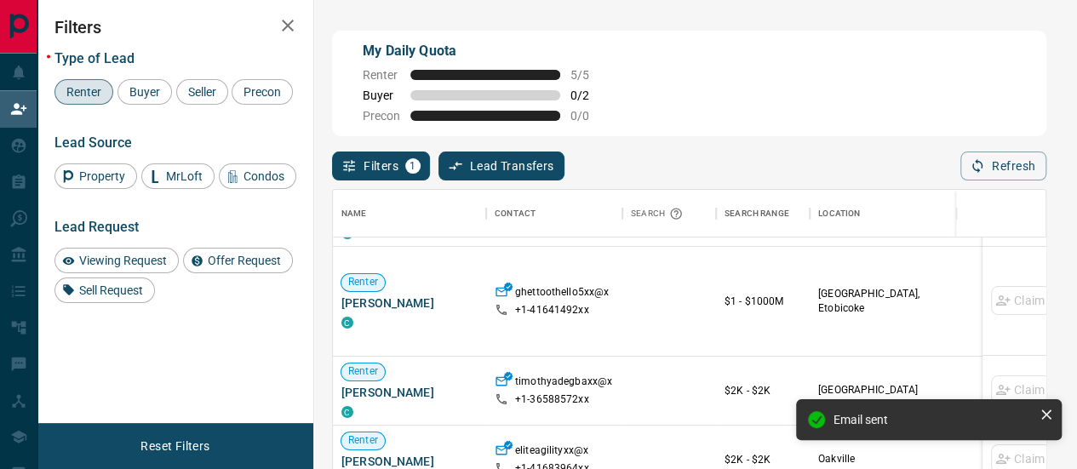
scroll to position [85, 0]
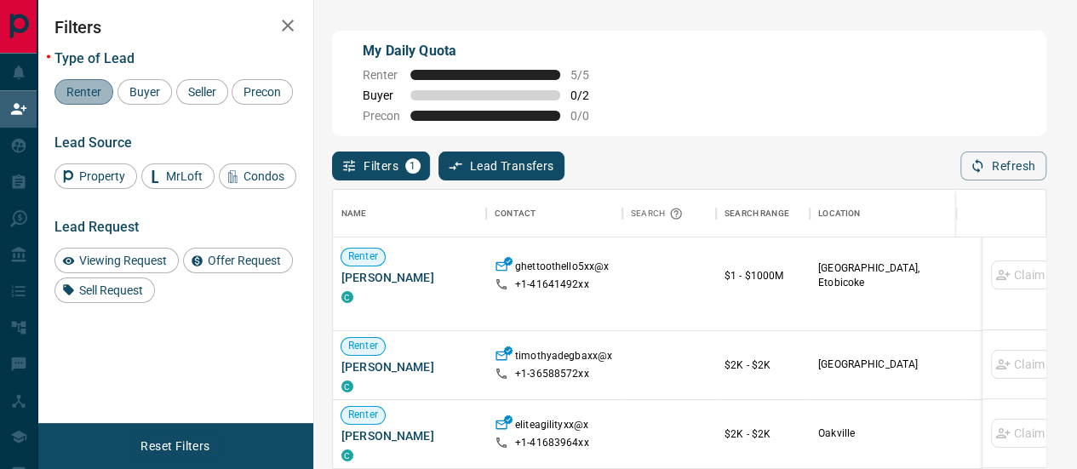
click at [78, 93] on span "Renter" at bounding box center [83, 92] width 47 height 14
click at [130, 89] on span "Buyer" at bounding box center [144, 92] width 43 height 14
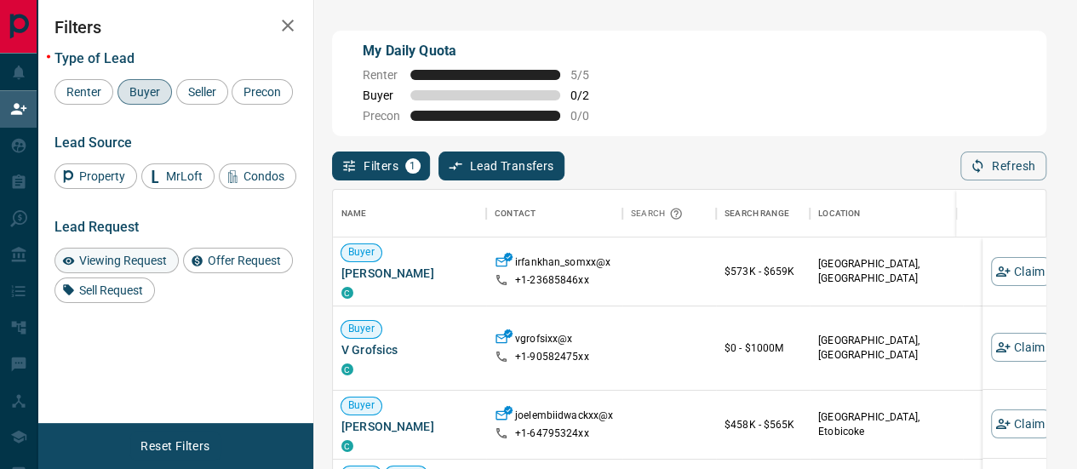
click at [103, 257] on span "Viewing Request" at bounding box center [123, 261] width 100 height 14
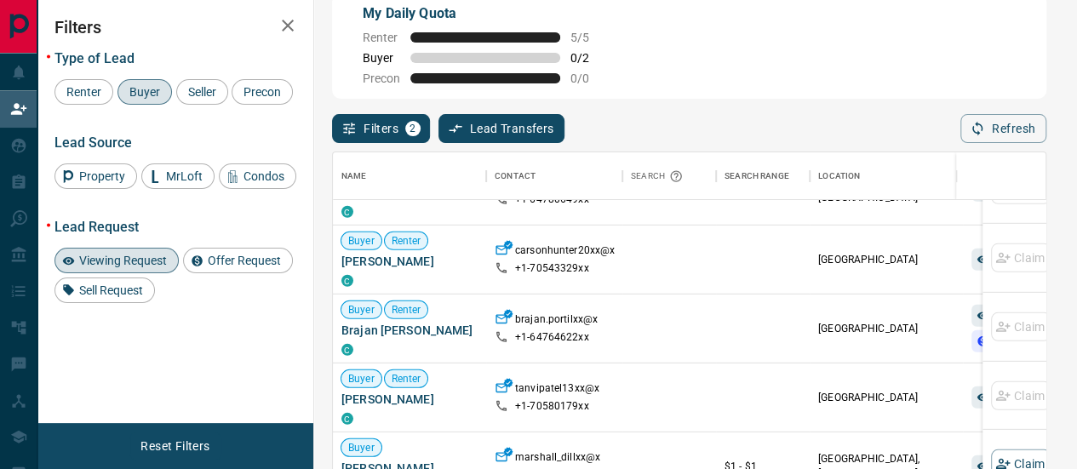
scroll to position [59, 0]
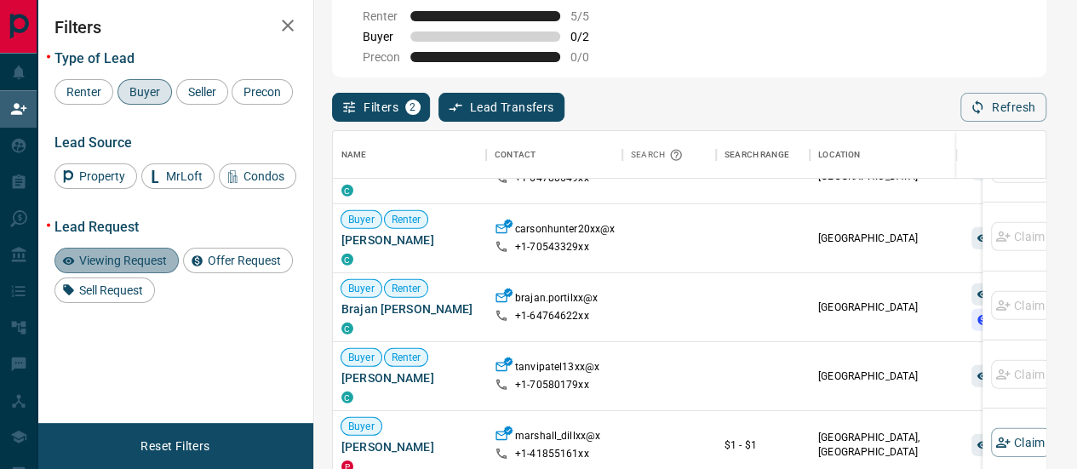
click at [135, 261] on span "Viewing Request" at bounding box center [123, 261] width 100 height 14
click at [215, 258] on span "Offer Request" at bounding box center [244, 261] width 85 height 14
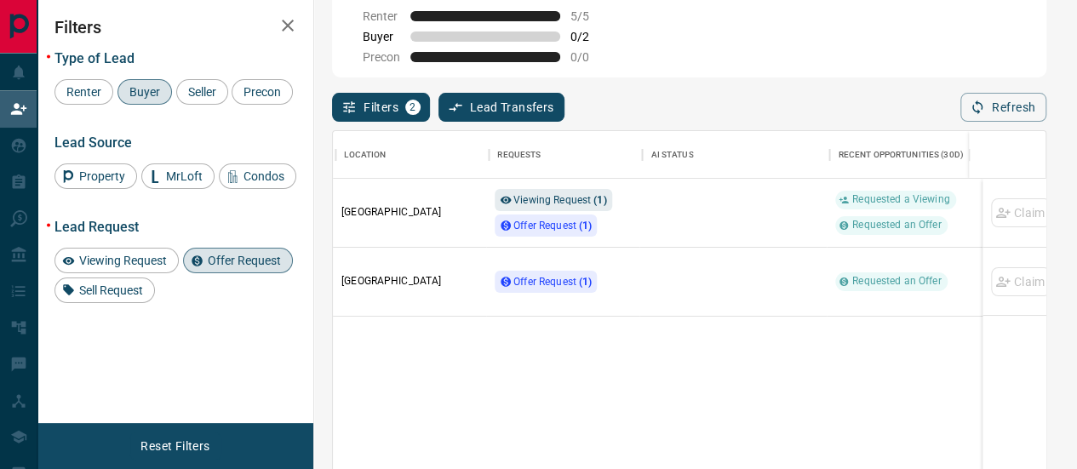
scroll to position [0, 483]
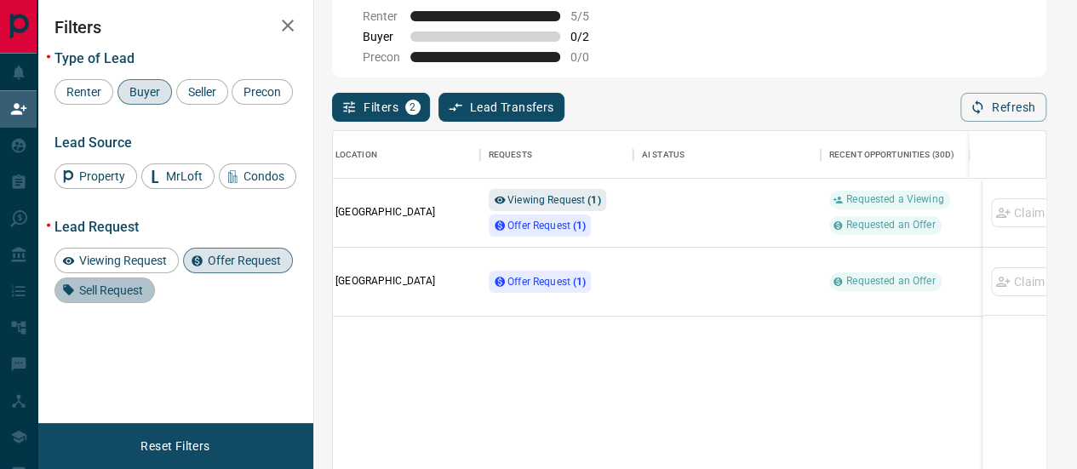
click at [119, 289] on span "Sell Request" at bounding box center [111, 291] width 76 height 14
click at [230, 260] on span "Offer Request" at bounding box center [244, 261] width 85 height 14
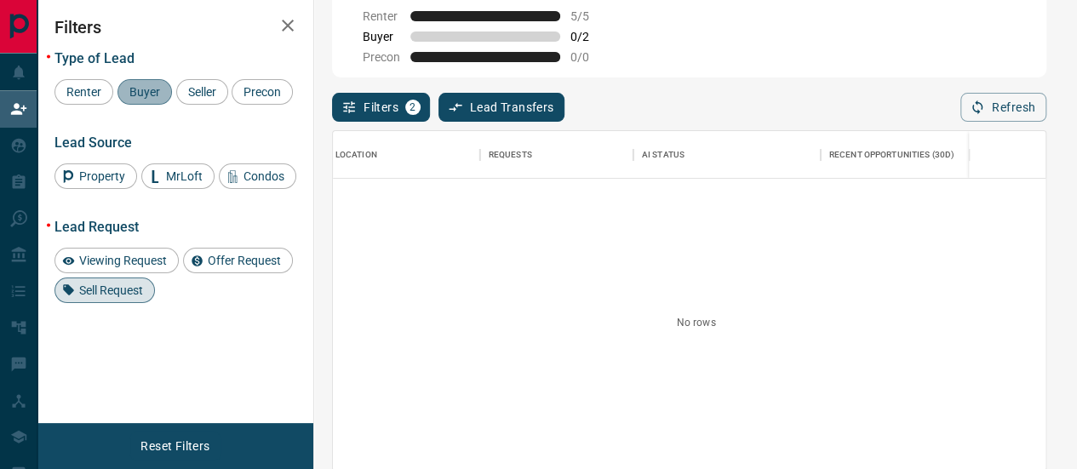
click at [162, 91] on span "Buyer" at bounding box center [144, 92] width 43 height 14
click at [198, 99] on div "Seller" at bounding box center [202, 92] width 52 height 26
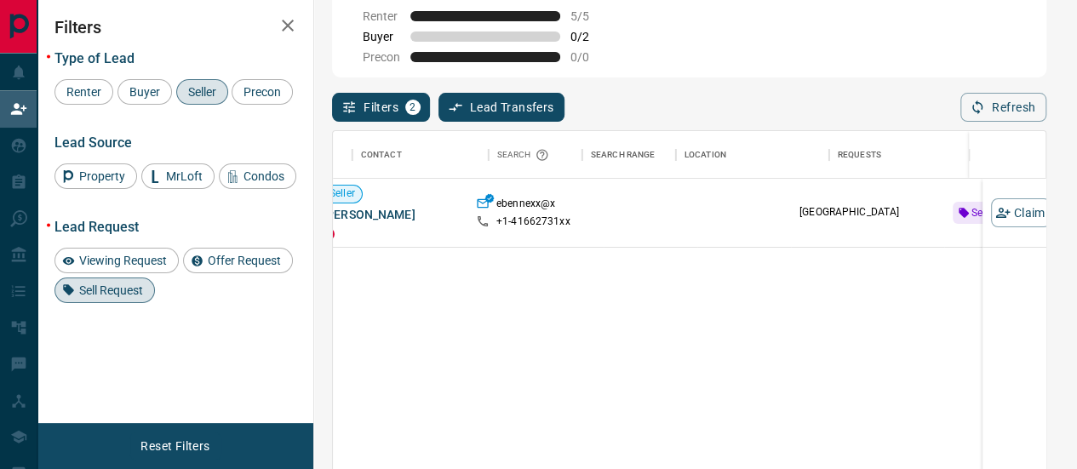
scroll to position [0, 0]
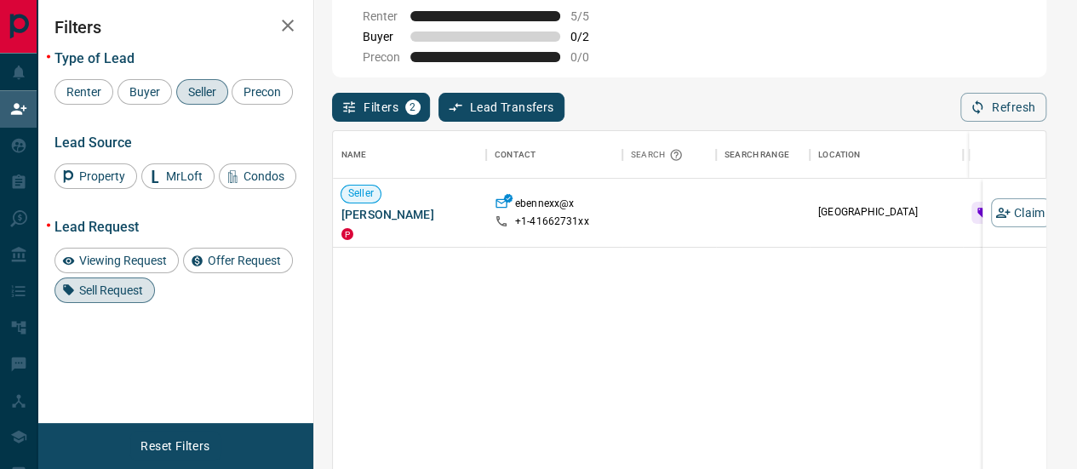
click at [126, 292] on span "Sell Request" at bounding box center [111, 291] width 76 height 14
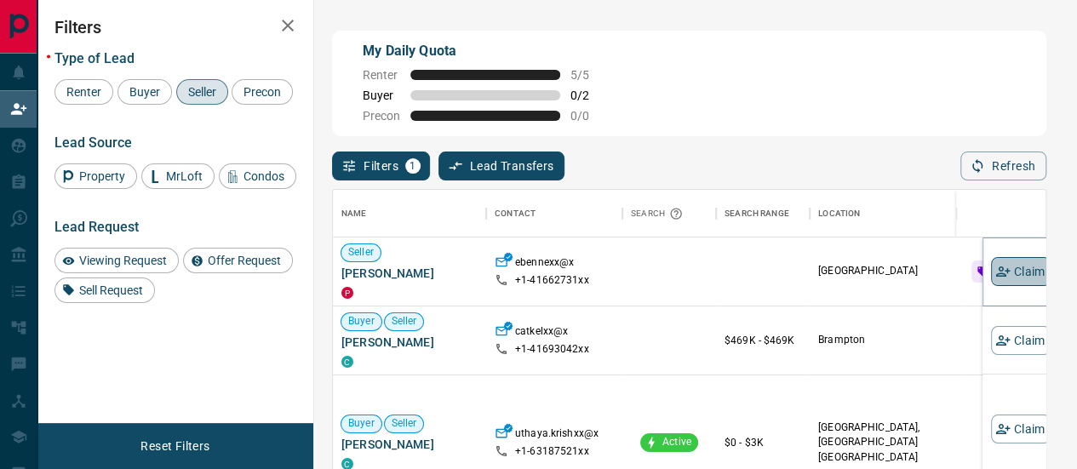
click at [1006, 261] on button "Claim" at bounding box center [1021, 271] width 60 height 29
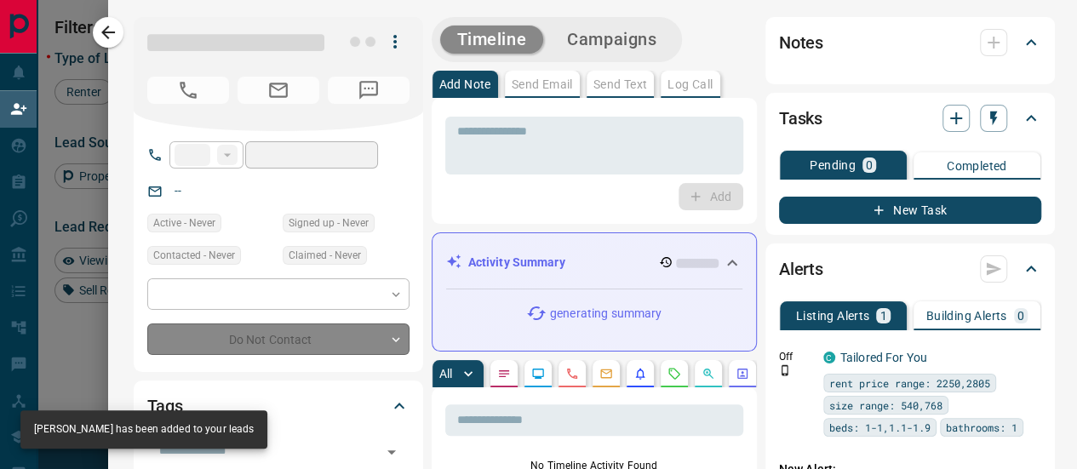
type input "**"
type input "**********"
type input "**"
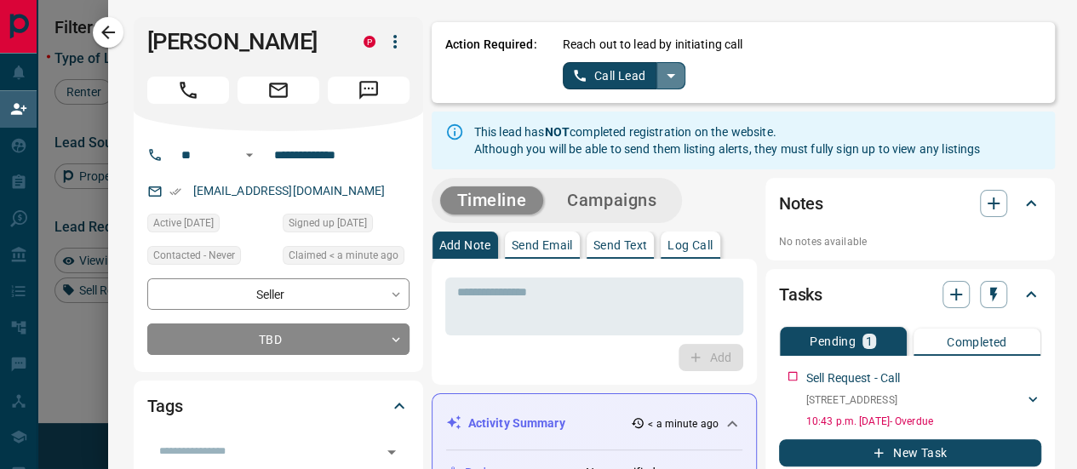
click at [662, 77] on icon "split button" at bounding box center [671, 76] width 20 height 20
click at [604, 130] on li "Log Manual Call" at bounding box center [623, 135] width 104 height 26
click at [603, 81] on button "Log Manual Call" at bounding box center [619, 75] width 112 height 27
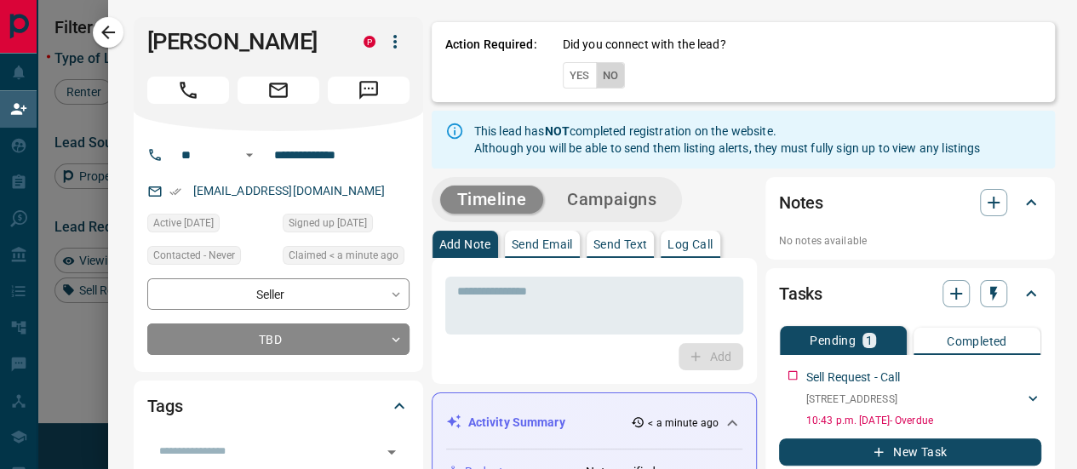
click at [603, 84] on button "No" at bounding box center [611, 75] width 30 height 26
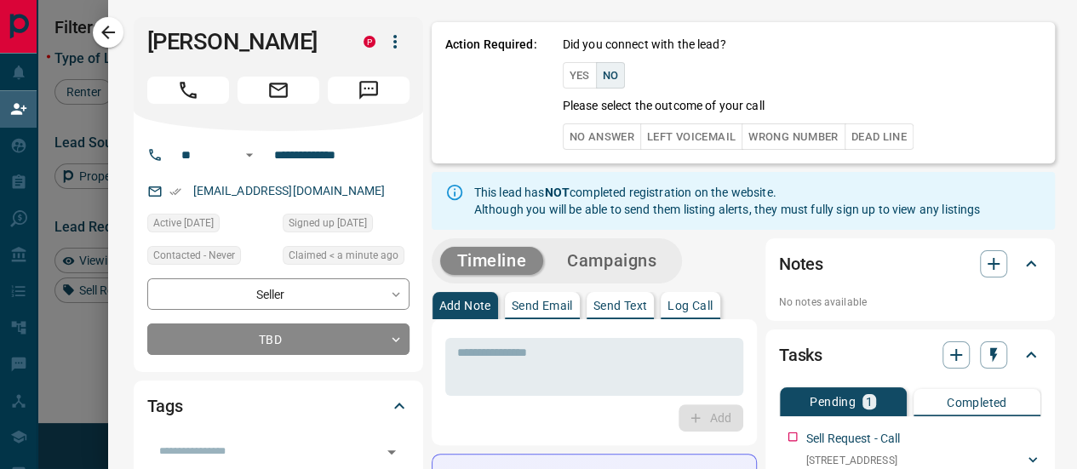
click at [601, 134] on button "No Answer" at bounding box center [602, 136] width 78 height 26
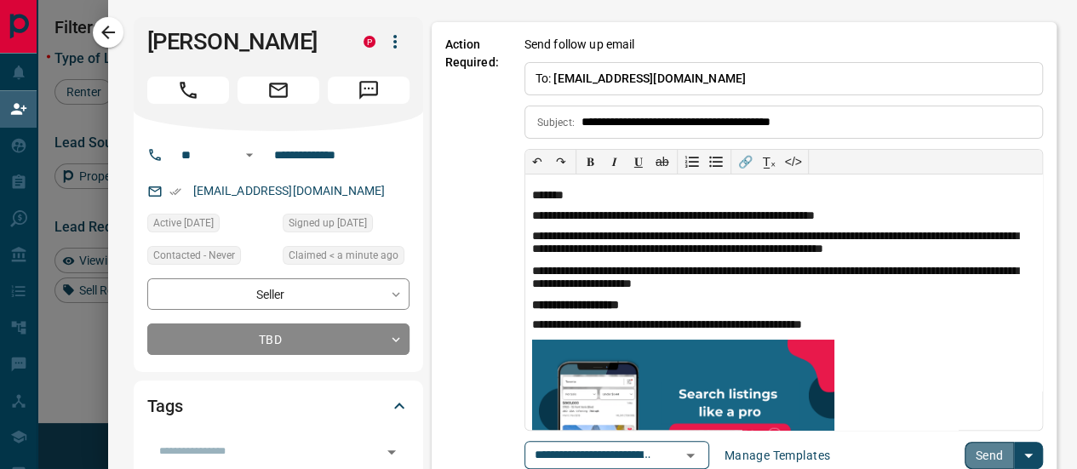
click at [970, 447] on button "Send" at bounding box center [990, 455] width 50 height 27
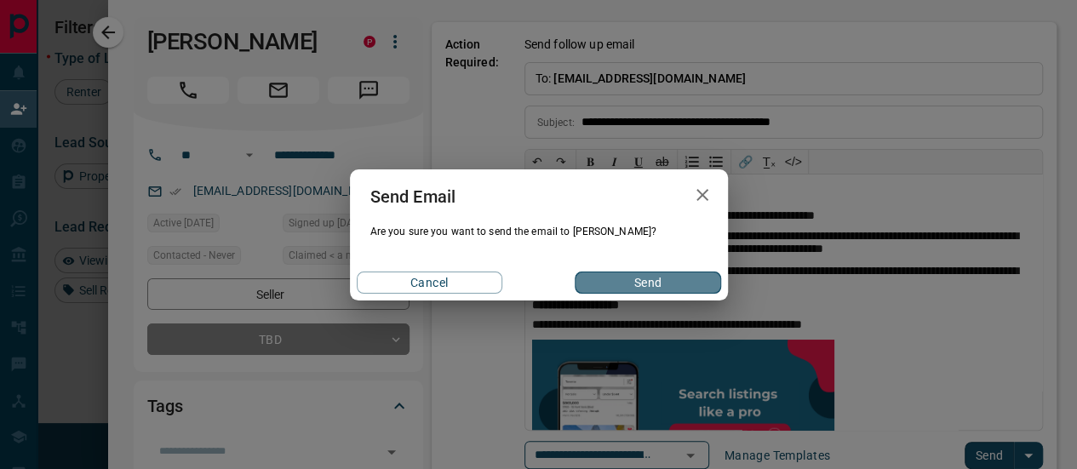
click at [664, 285] on button "Send" at bounding box center [648, 283] width 146 height 22
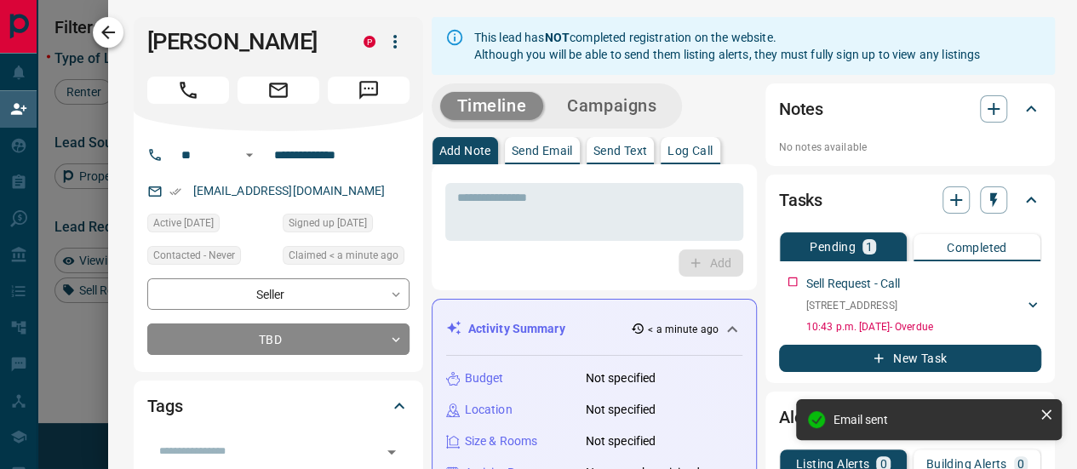
click at [111, 37] on icon "button" at bounding box center [108, 32] width 20 height 20
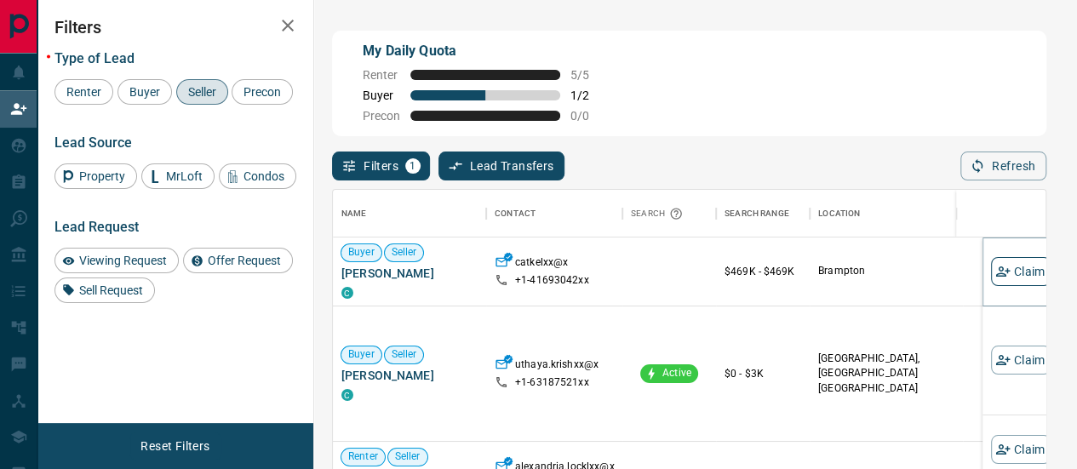
click at [1011, 260] on button "Claim" at bounding box center [1021, 271] width 60 height 29
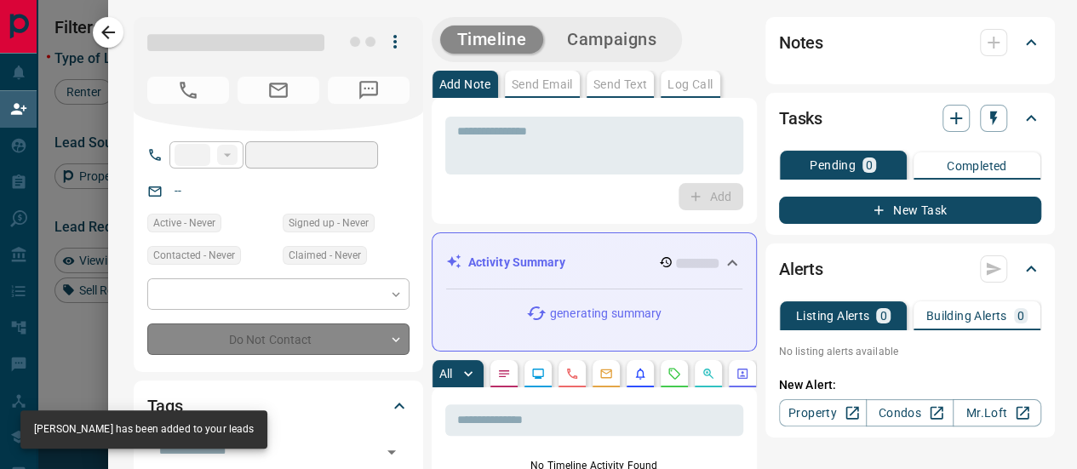
type input "**"
type input "**********"
type input "**"
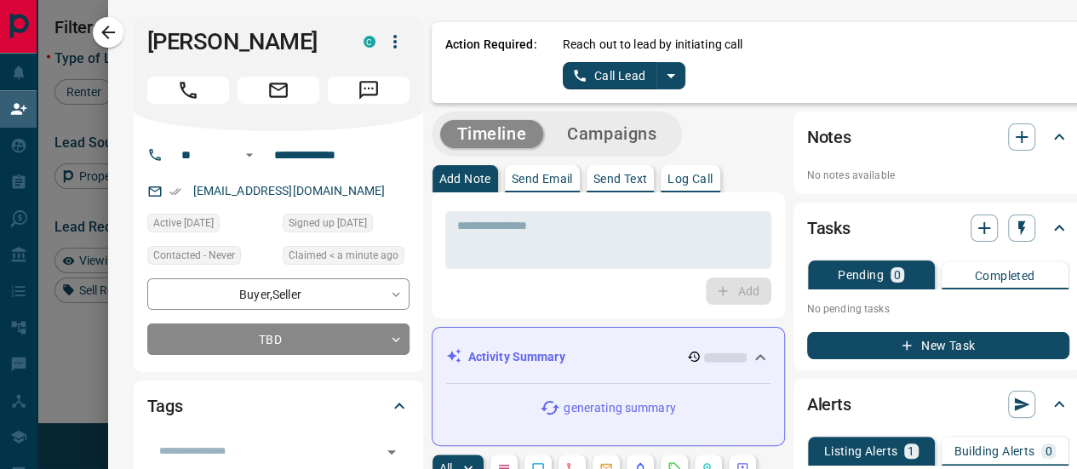
click at [661, 73] on icon "split button" at bounding box center [671, 76] width 20 height 20
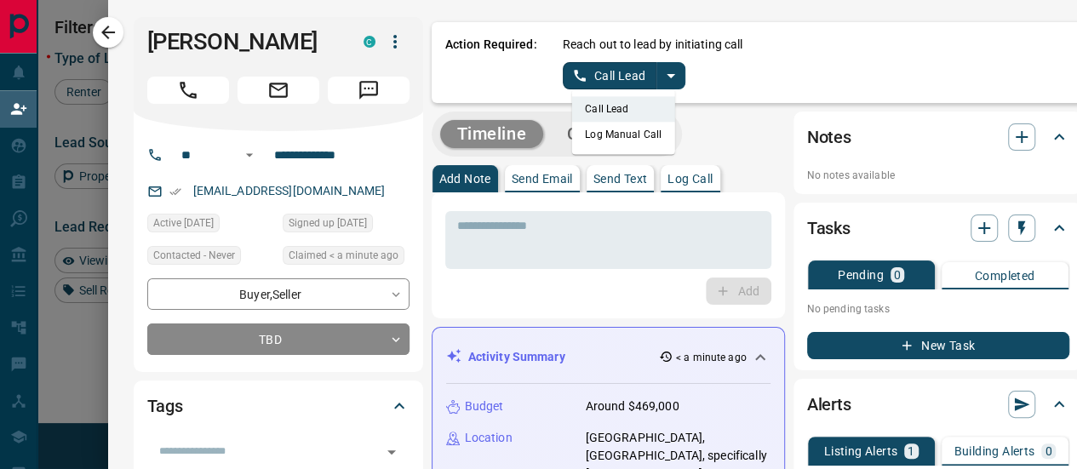
click at [619, 142] on li "Log Manual Call" at bounding box center [623, 135] width 104 height 26
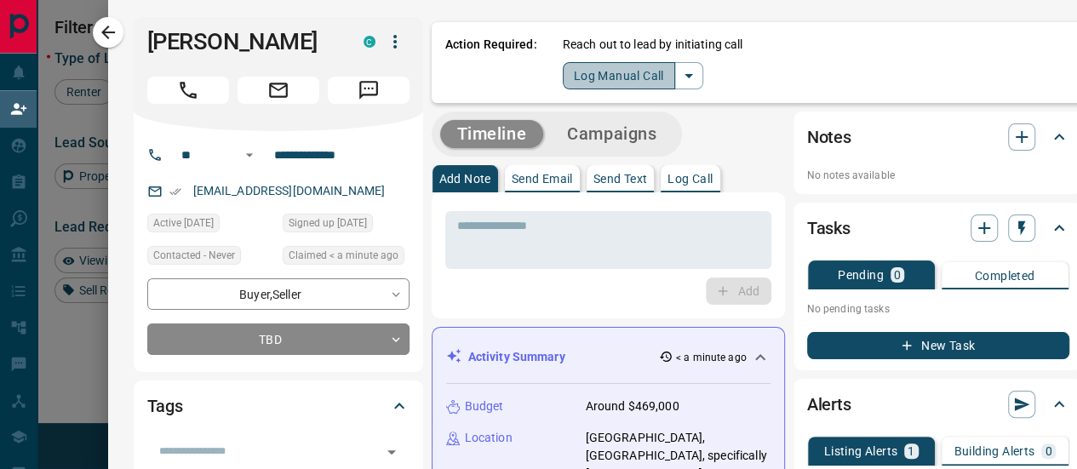
click at [588, 82] on button "Log Manual Call" at bounding box center [619, 75] width 112 height 27
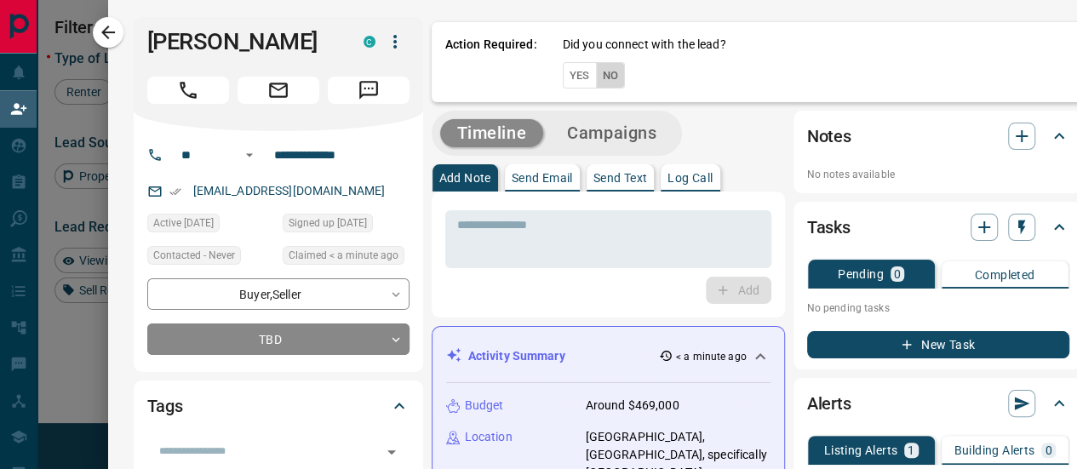
click at [598, 73] on button "No" at bounding box center [611, 75] width 30 height 26
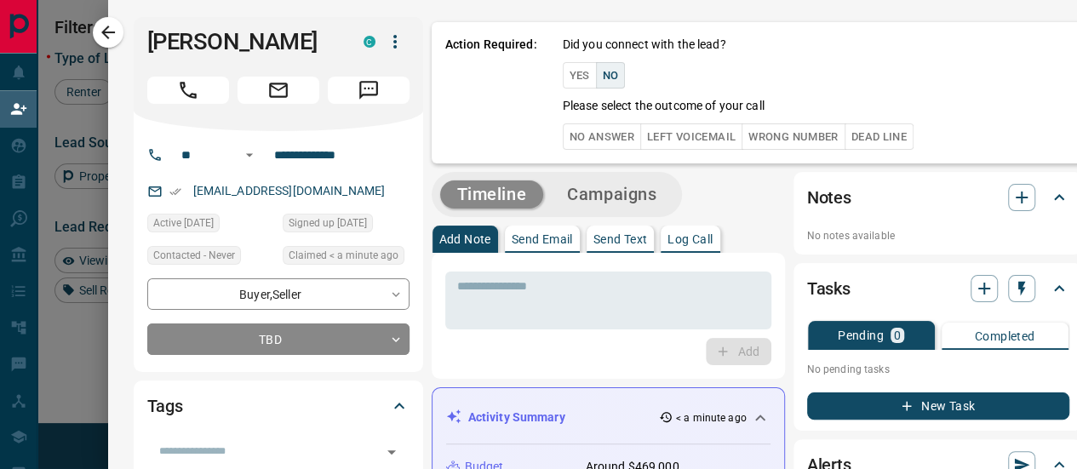
click at [589, 131] on button "No Answer" at bounding box center [602, 136] width 78 height 26
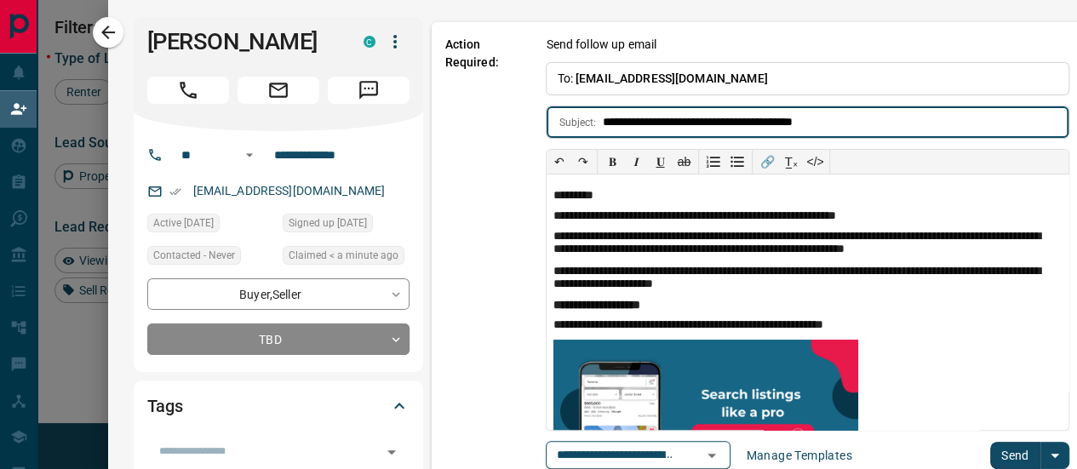
click at [990, 454] on button "Send" at bounding box center [1015, 455] width 50 height 27
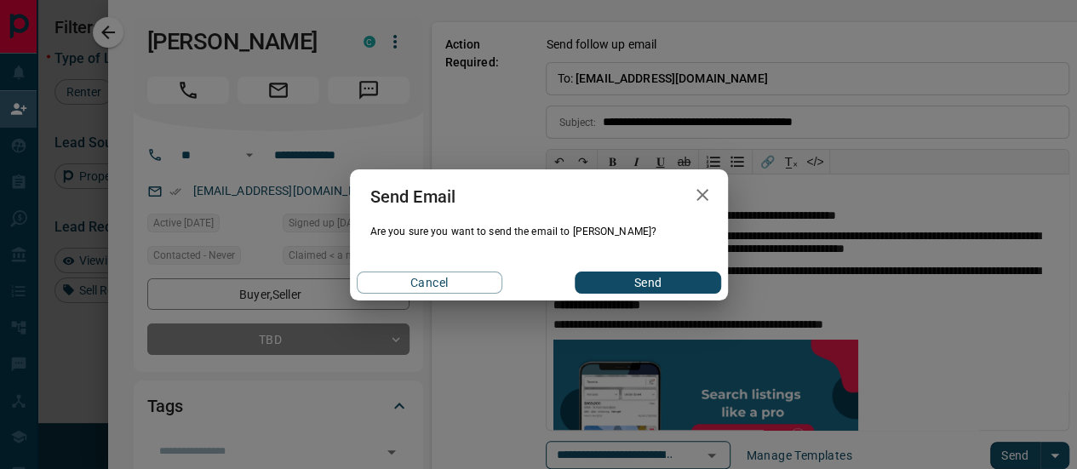
click at [630, 293] on div "Cancel Send" at bounding box center [539, 283] width 378 height 36
click at [629, 284] on button "Send" at bounding box center [648, 283] width 146 height 22
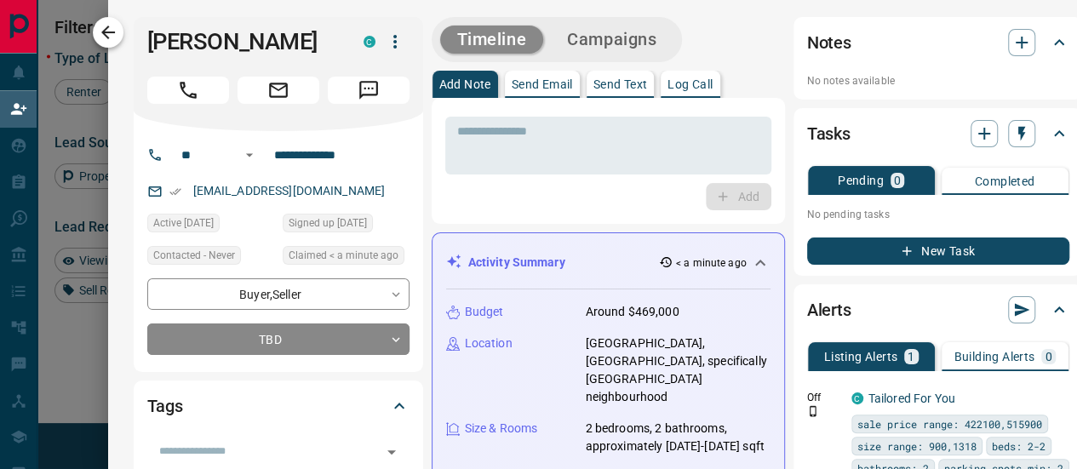
click at [117, 34] on icon "button" at bounding box center [108, 32] width 20 height 20
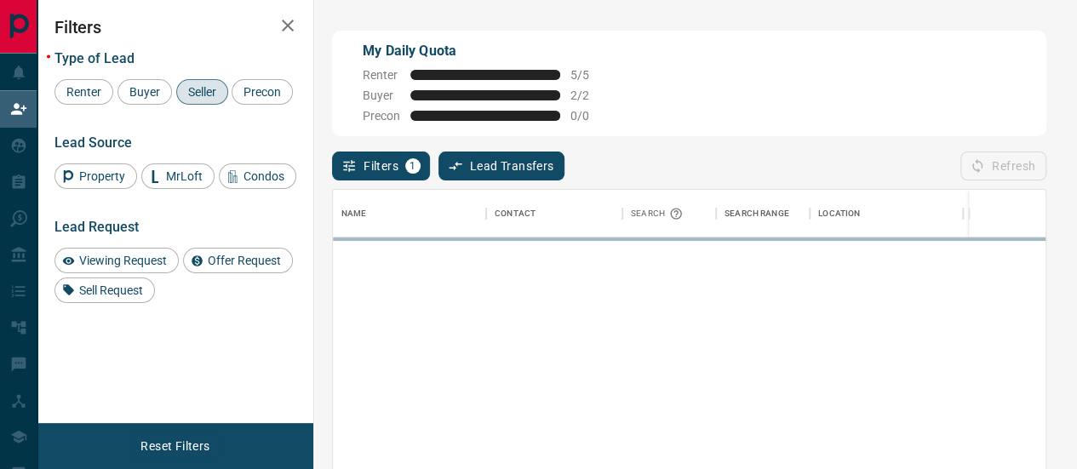
scroll to position [335, 714]
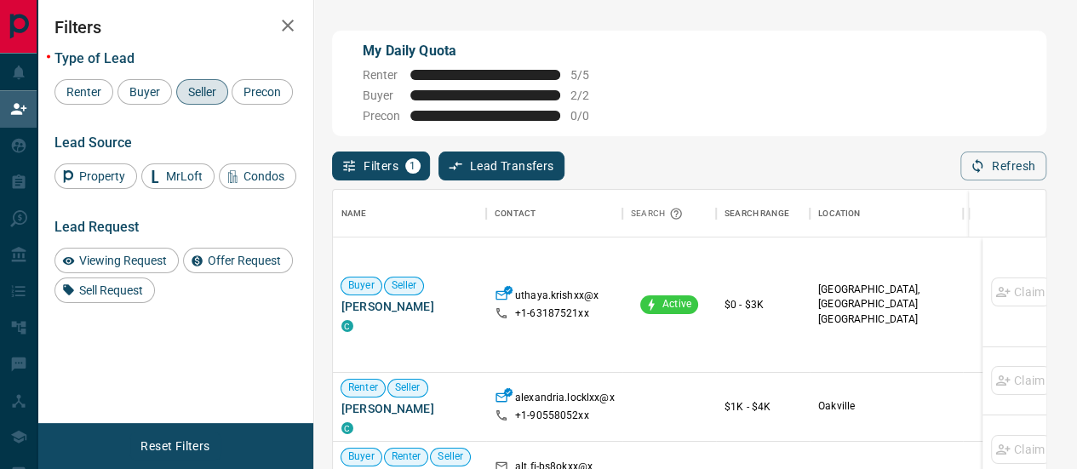
click at [197, 101] on div "Seller" at bounding box center [202, 92] width 52 height 26
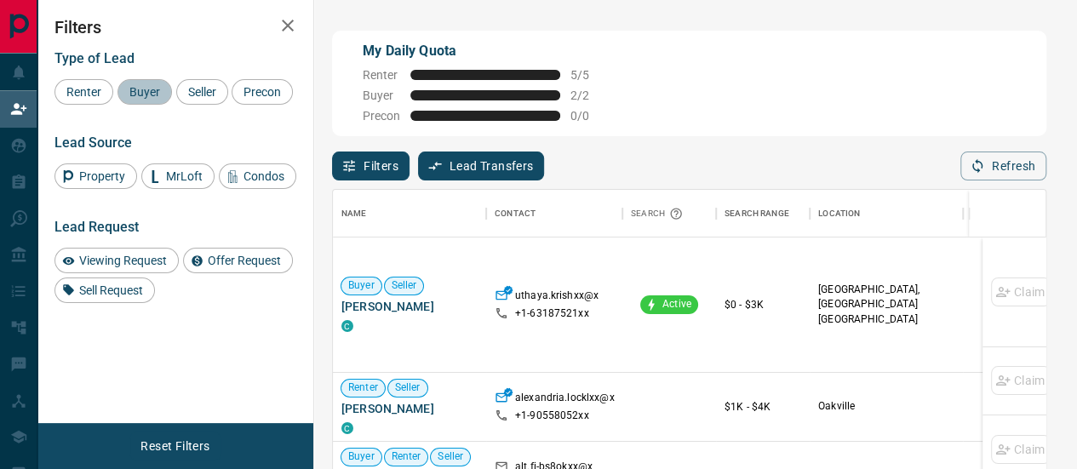
click at [144, 99] on div "Buyer" at bounding box center [145, 92] width 54 height 26
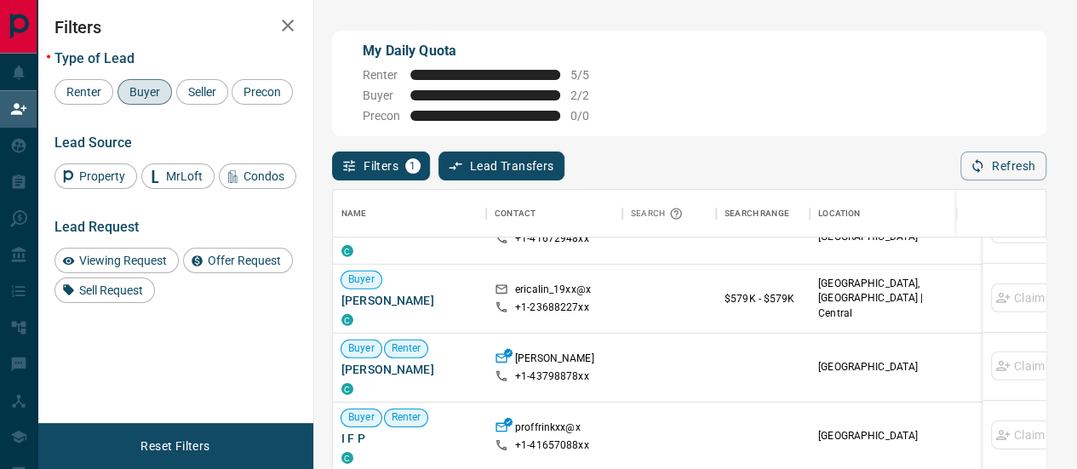
scroll to position [596, 0]
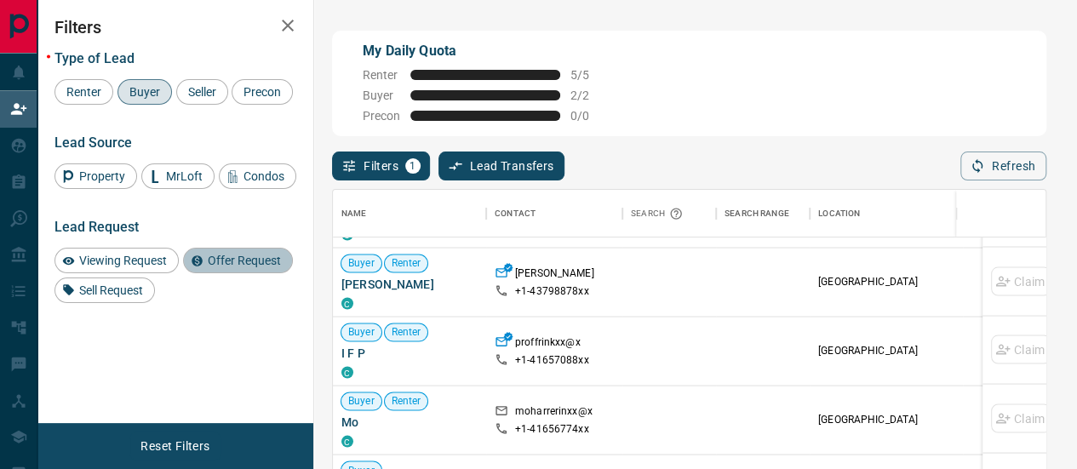
click at [237, 263] on span "Offer Request" at bounding box center [244, 261] width 85 height 14
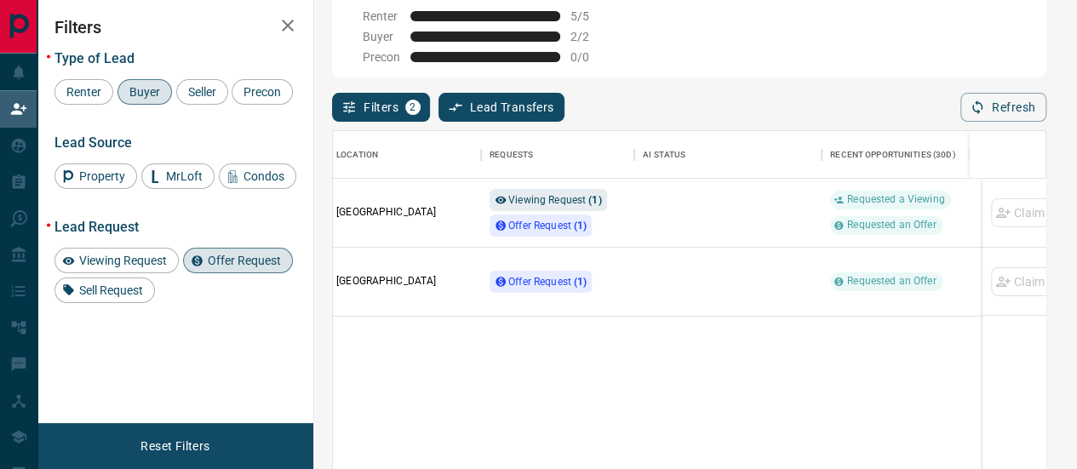
scroll to position [0, 484]
click at [846, 198] on div "Requested a Viewing Requested an Offer" at bounding box center [905, 213] width 153 height 44
click at [1010, 203] on div "Claim" at bounding box center [1021, 213] width 60 height 68
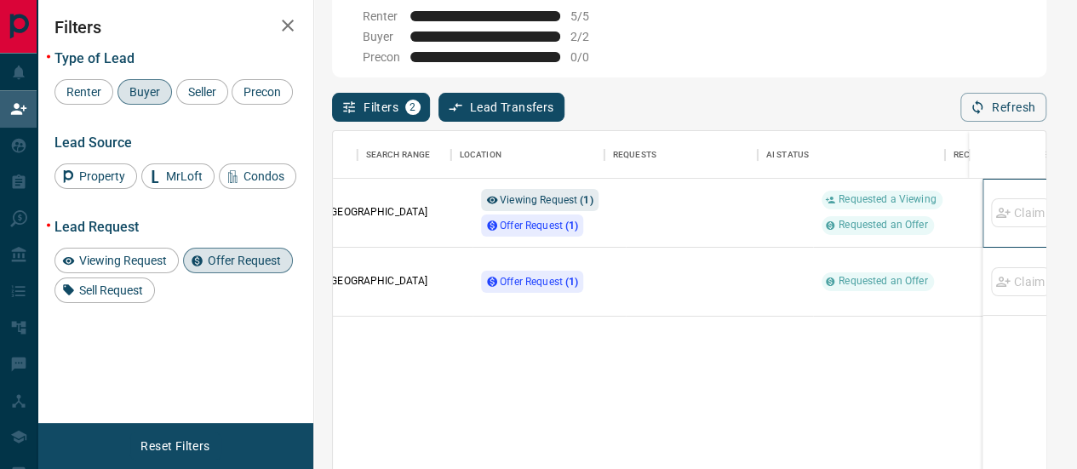
scroll to position [0, 0]
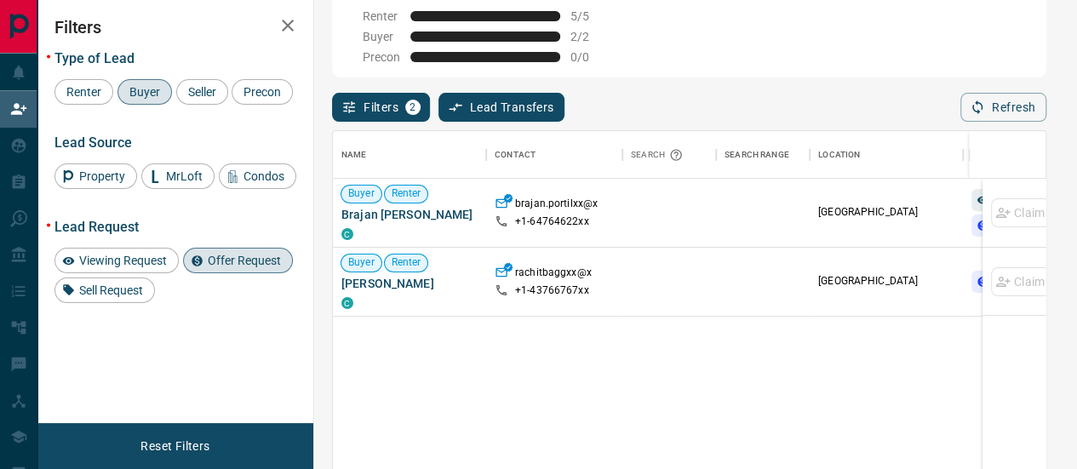
drag, startPoint x: 281, startPoint y: 24, endPoint x: 264, endPoint y: 39, distance: 22.9
click at [281, 24] on icon "button" at bounding box center [288, 25] width 20 height 20
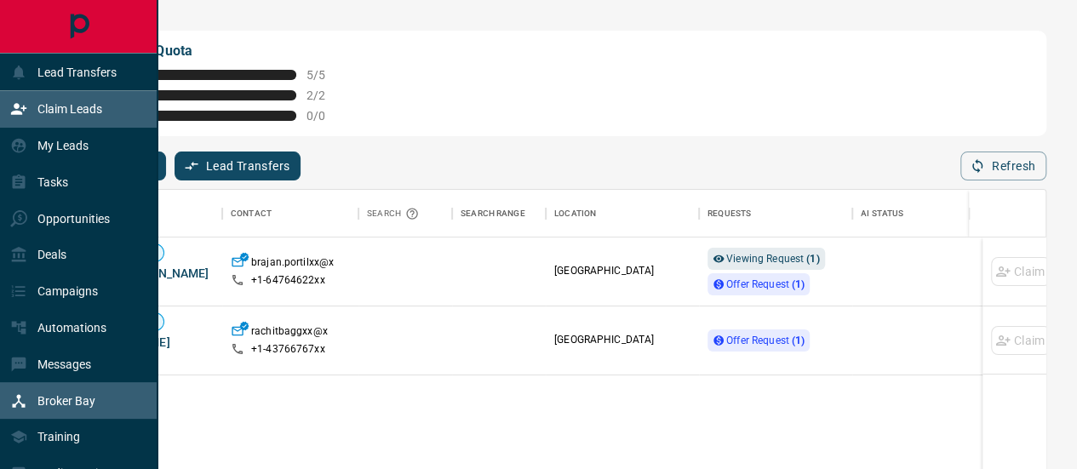
scroll to position [204, 0]
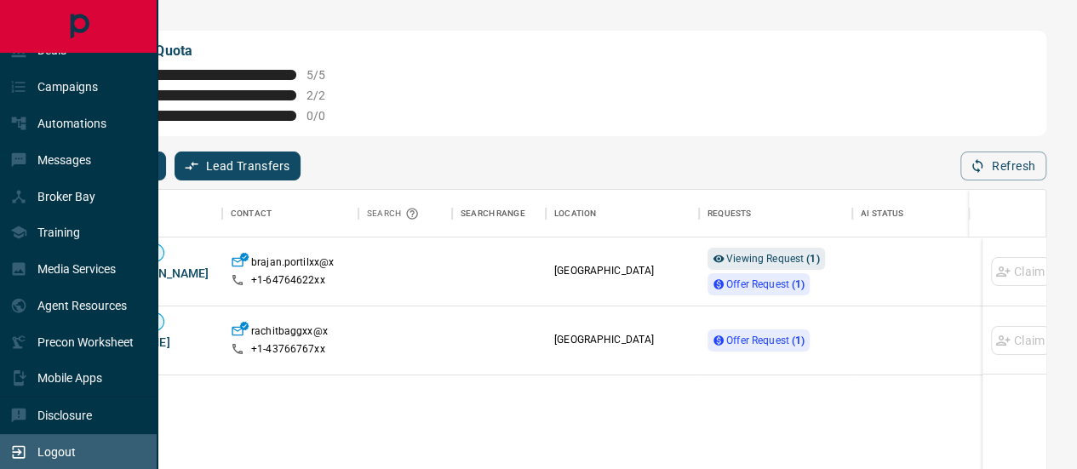
click at [49, 447] on p "Logout" at bounding box center [56, 452] width 38 height 14
